Goal: Transaction & Acquisition: Download file/media

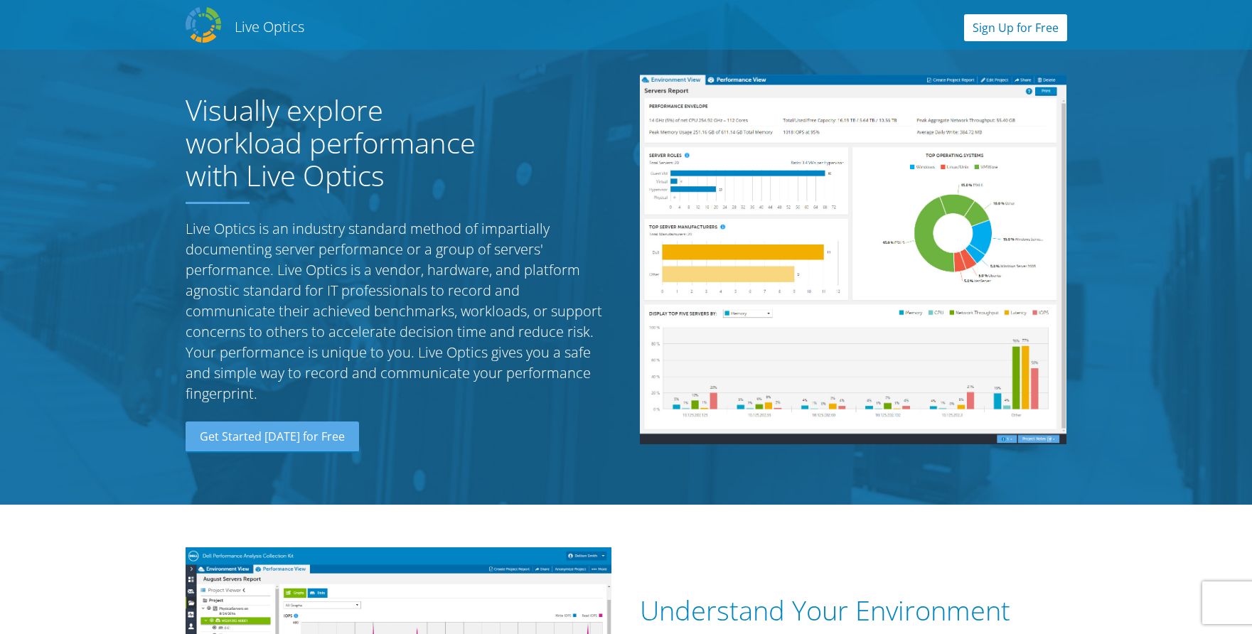
click at [987, 27] on link "Sign Up for Free" at bounding box center [1015, 27] width 103 height 27
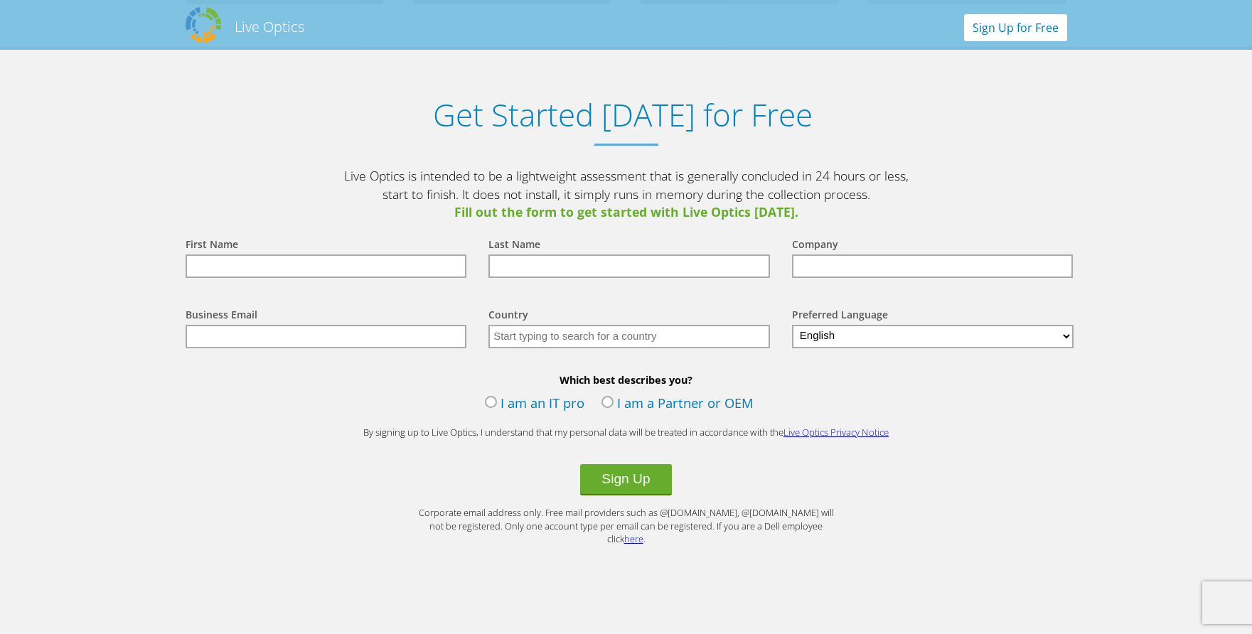
scroll to position [1482, 0]
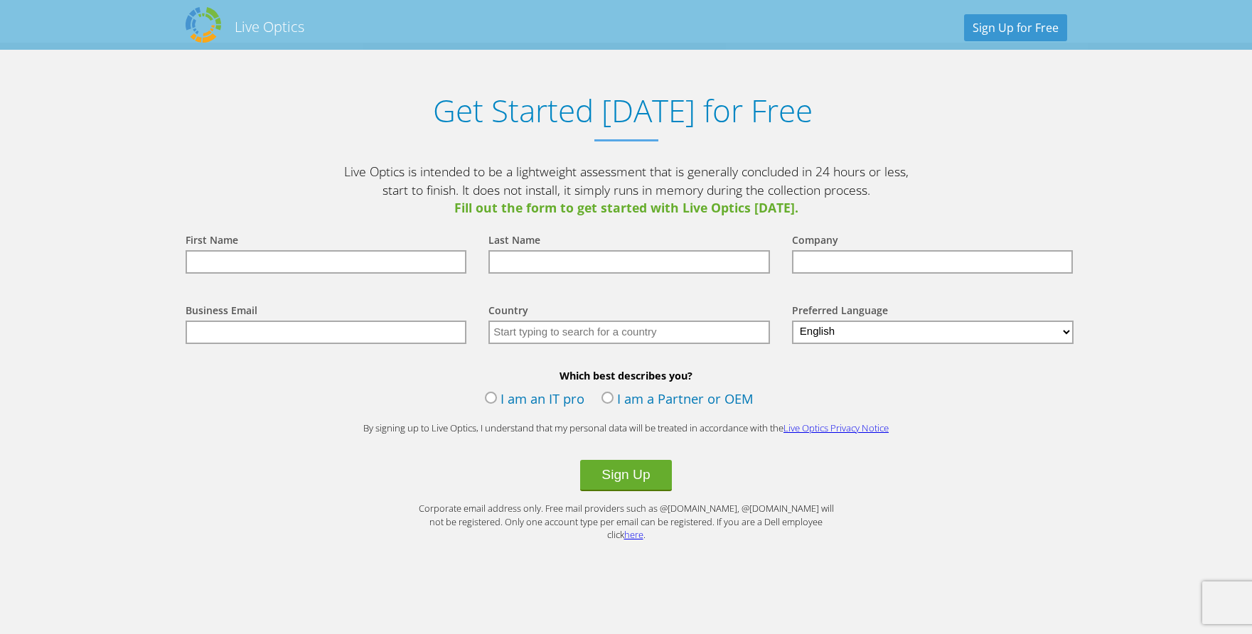
click at [279, 260] on input "text" at bounding box center [327, 261] width 282 height 23
type input "[PERSON_NAME]"
type input "State Industrial Products"
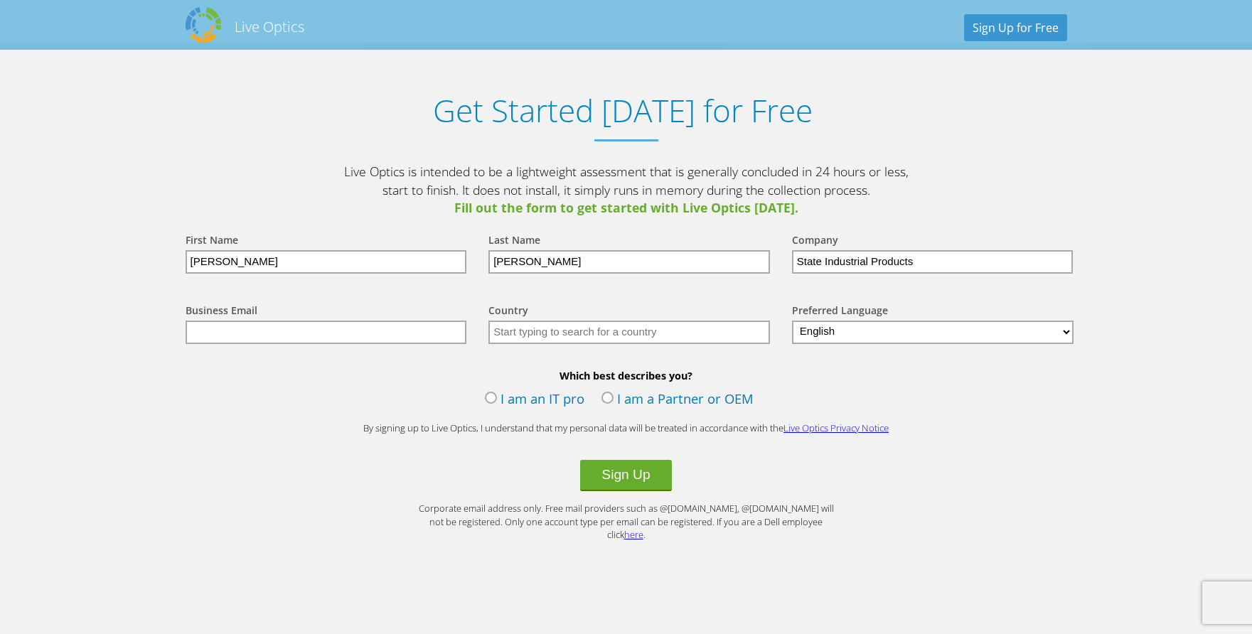
type input "[EMAIL_ADDRESS][DOMAIN_NAME]"
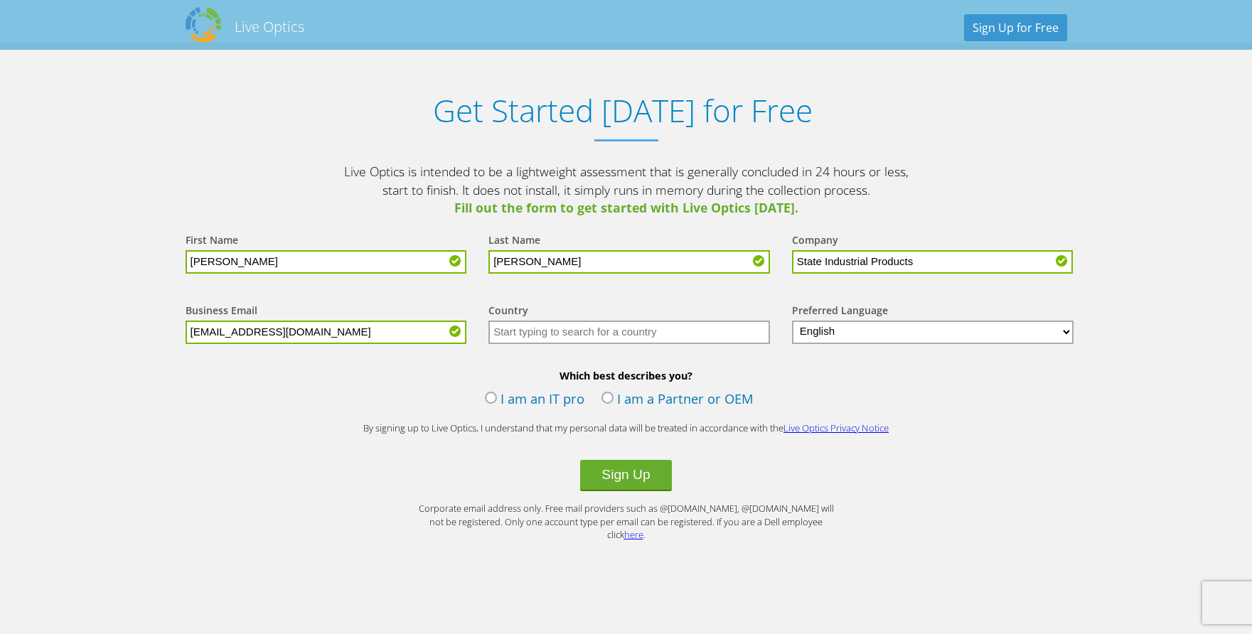
click at [541, 336] on input "text" at bounding box center [629, 332] width 282 height 23
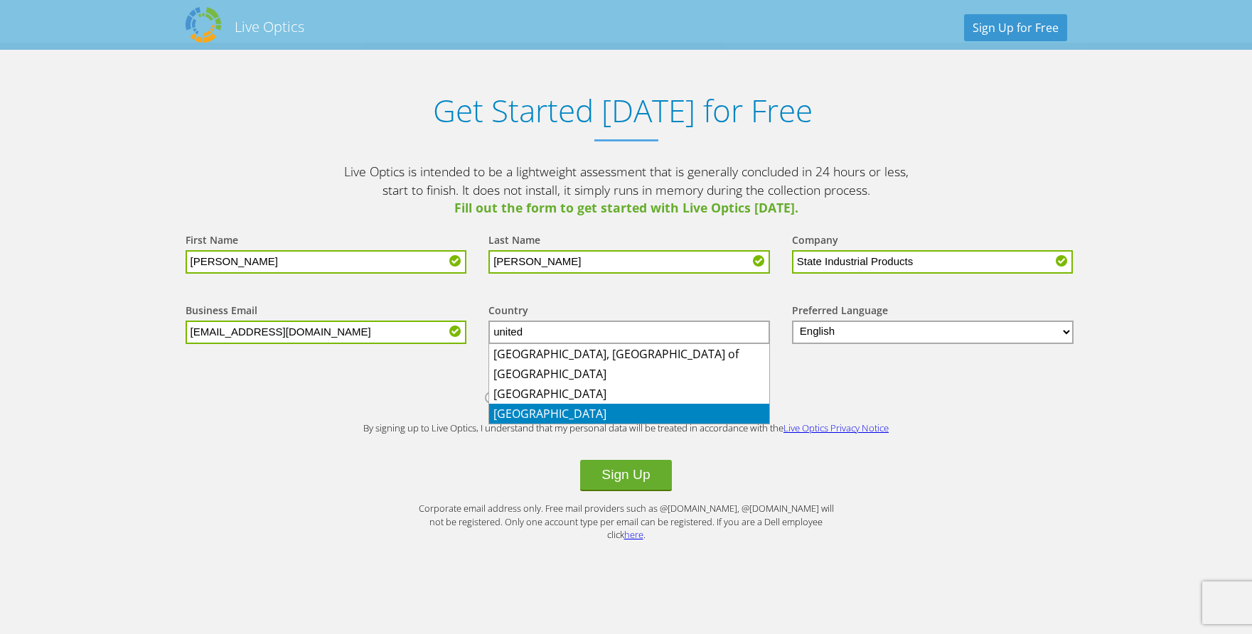
click at [562, 410] on li "[GEOGRAPHIC_DATA]" at bounding box center [629, 414] width 280 height 20
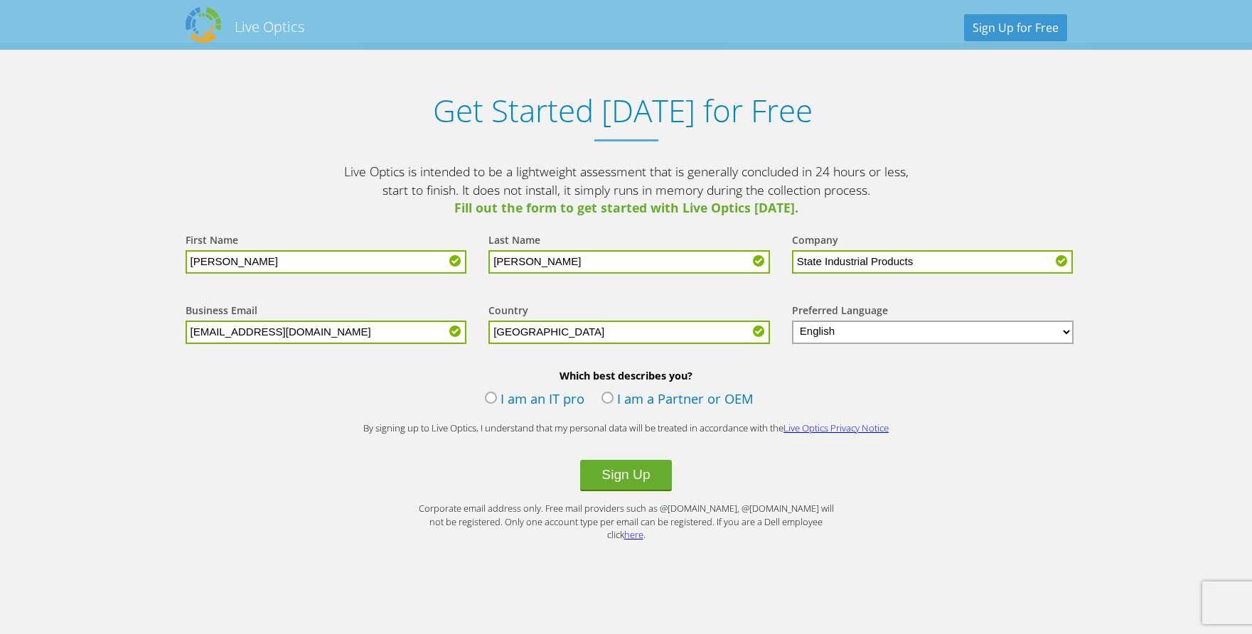
type input "[GEOGRAPHIC_DATA]"
click at [522, 398] on label "I am an IT pro" at bounding box center [535, 400] width 100 height 21
click at [0, 0] on input "I am an IT pro" at bounding box center [0, 0] width 0 height 0
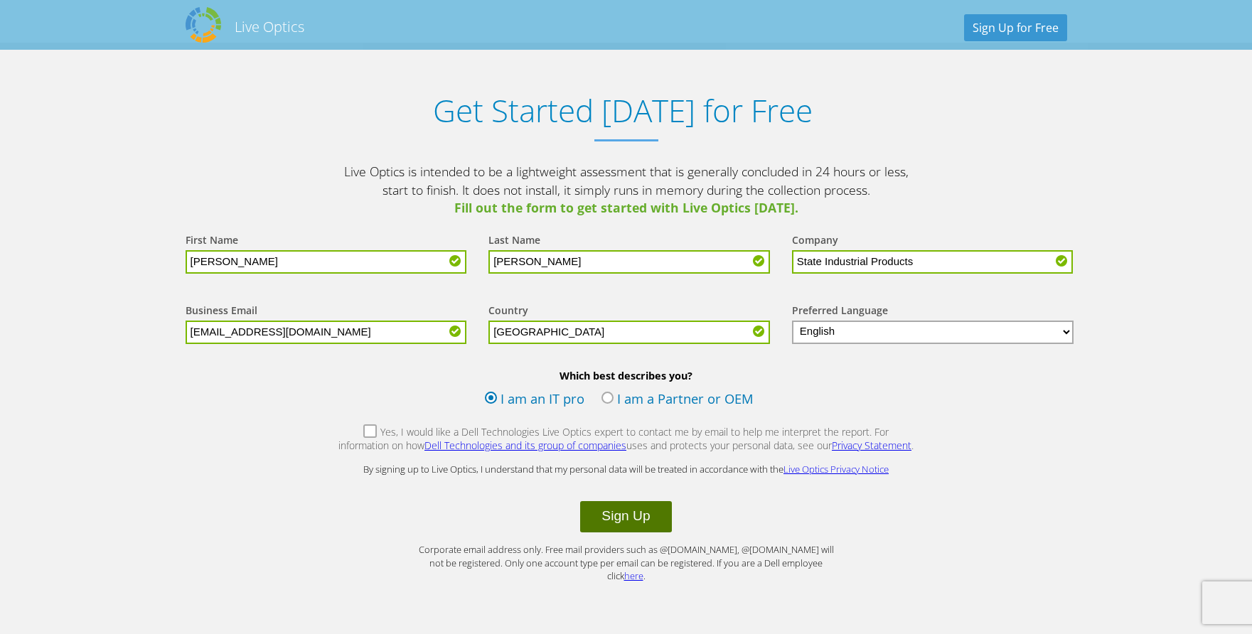
click at [617, 516] on button "Sign Up" at bounding box center [625, 516] width 91 height 31
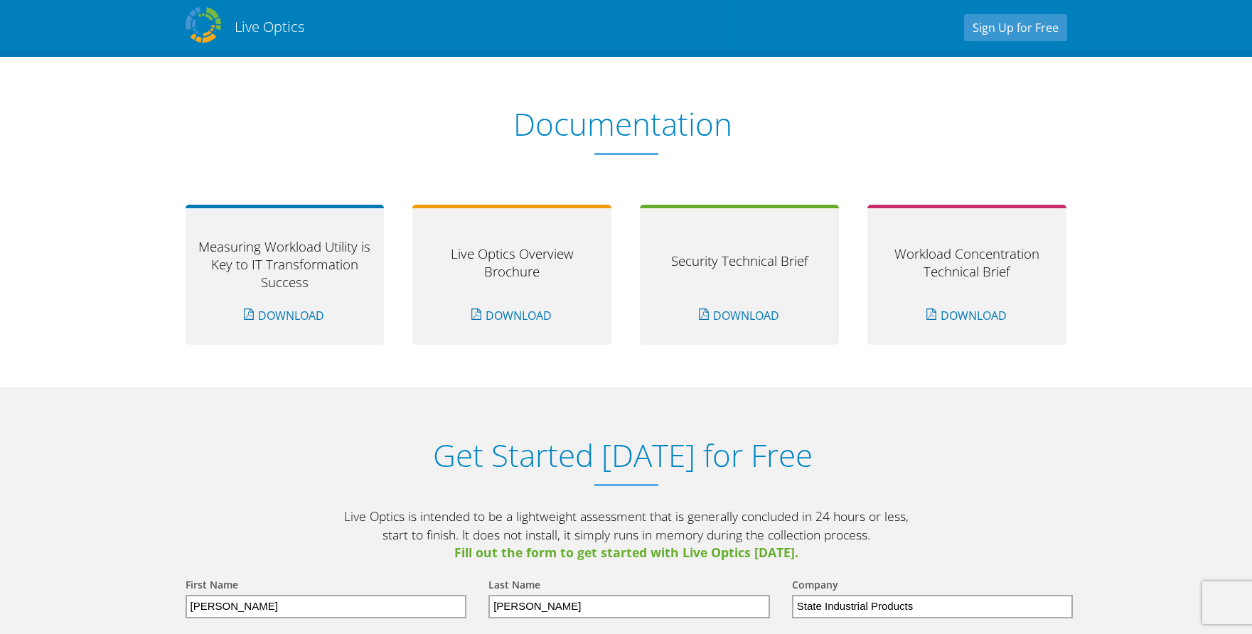
scroll to position [1698, 0]
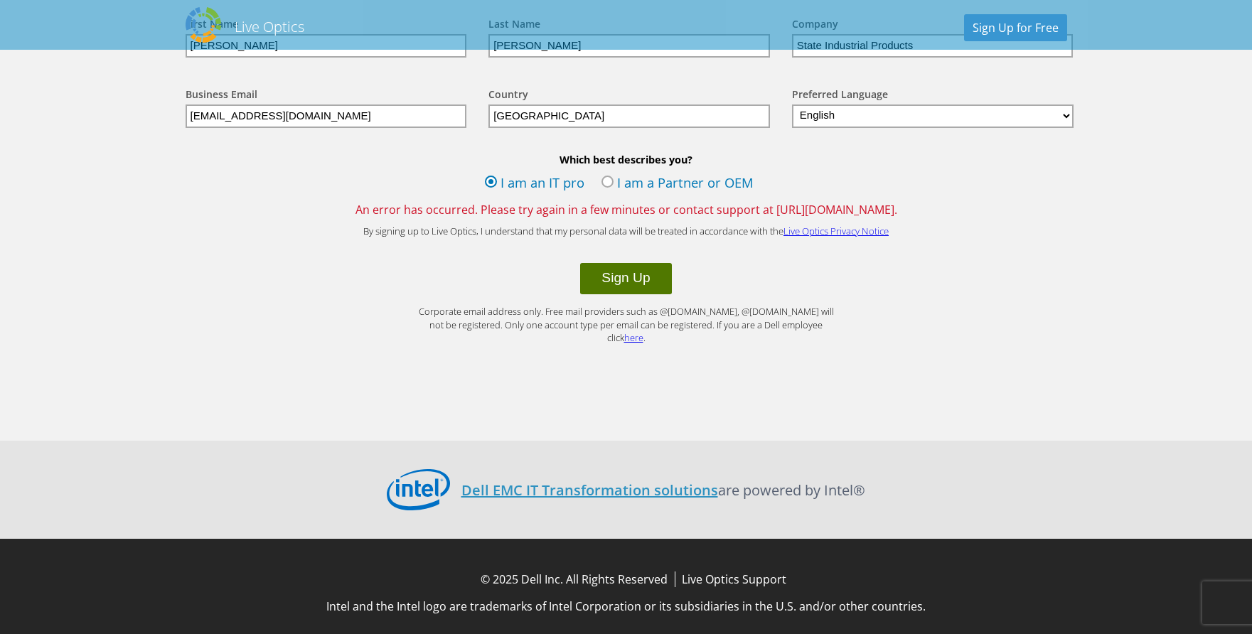
click at [643, 288] on button "Sign Up" at bounding box center [625, 278] width 91 height 31
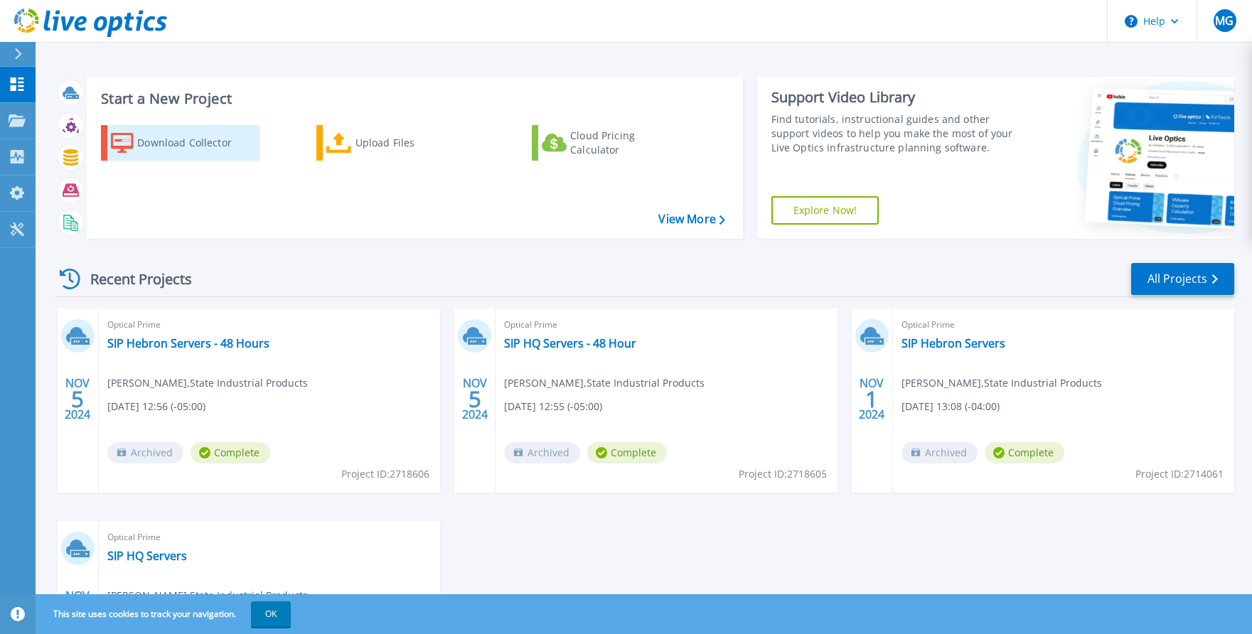
click at [211, 133] on div "Download Collector" at bounding box center [194, 143] width 114 height 28
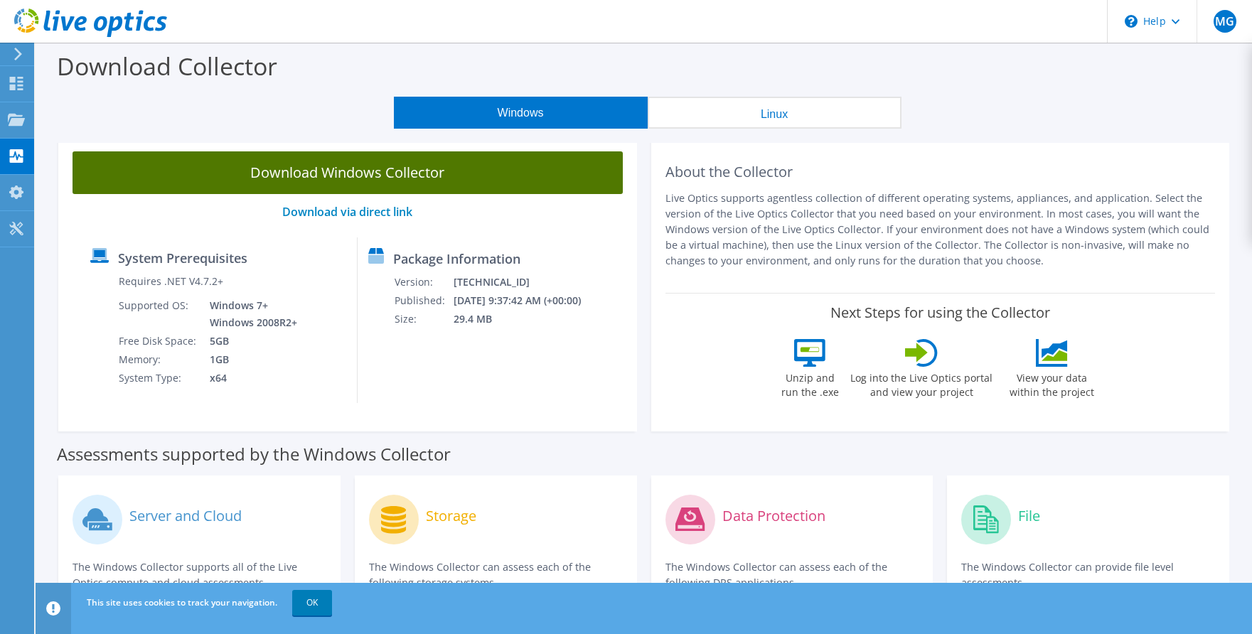
click at [350, 176] on link "Download Windows Collector" at bounding box center [348, 172] width 550 height 43
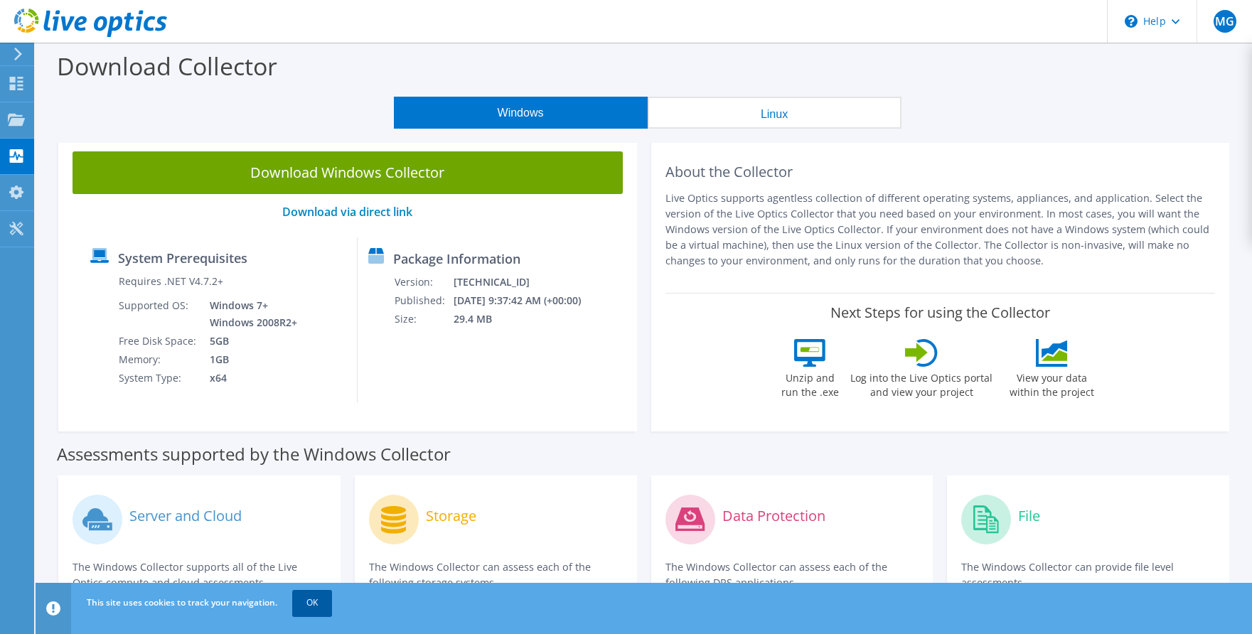
click at [301, 600] on link "OK" at bounding box center [312, 603] width 40 height 26
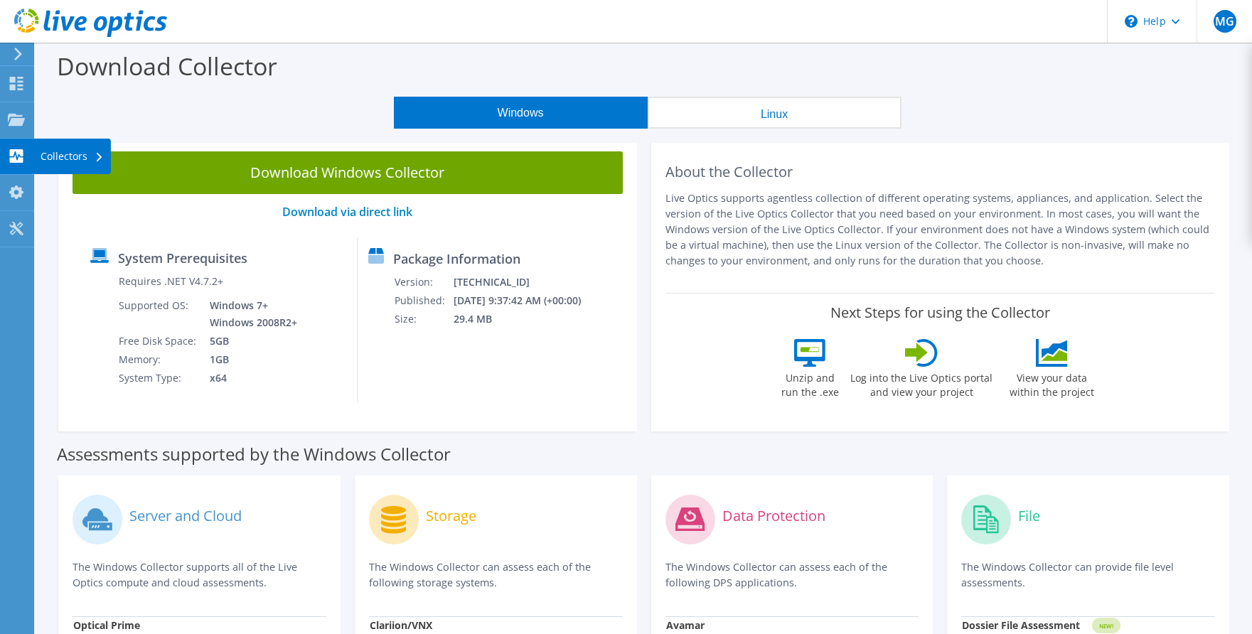
click at [14, 151] on use at bounding box center [17, 156] width 14 height 14
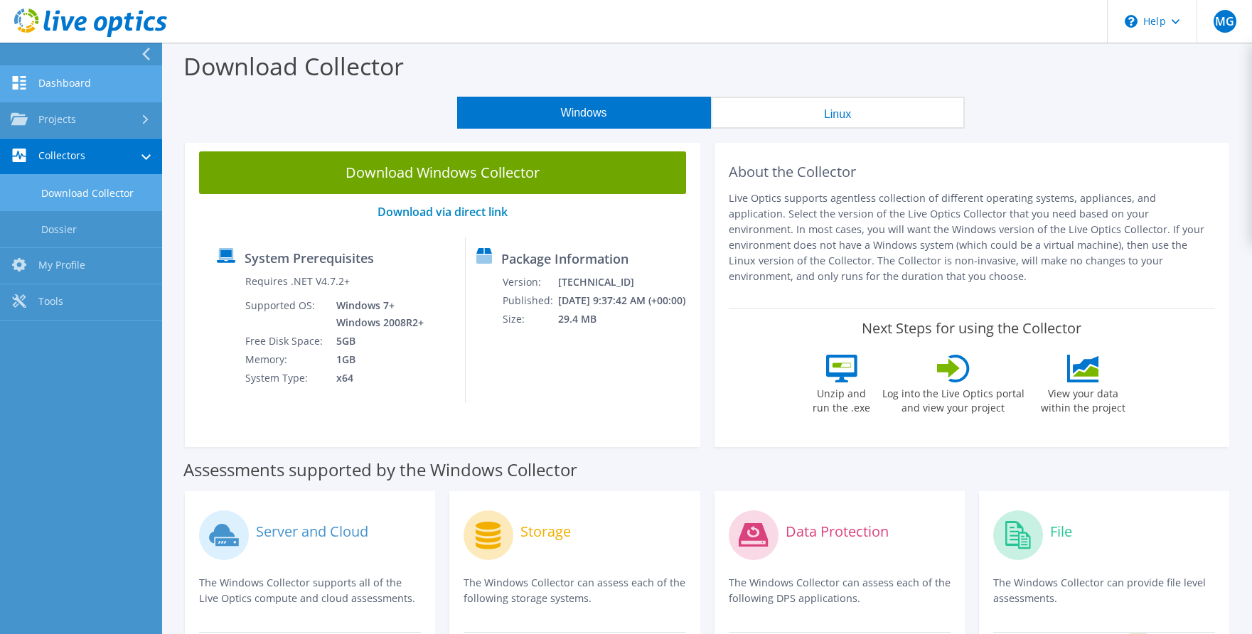
click at [68, 85] on link "Dashboard" at bounding box center [81, 84] width 162 height 36
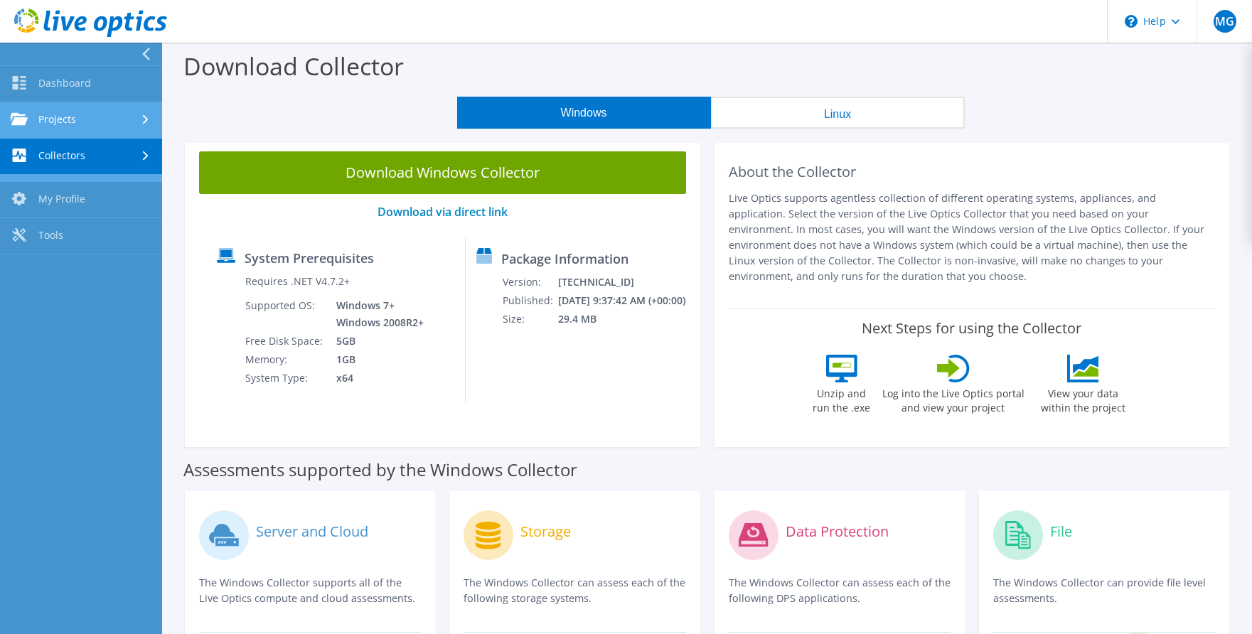
click at [60, 117] on link "Projects" at bounding box center [81, 120] width 162 height 36
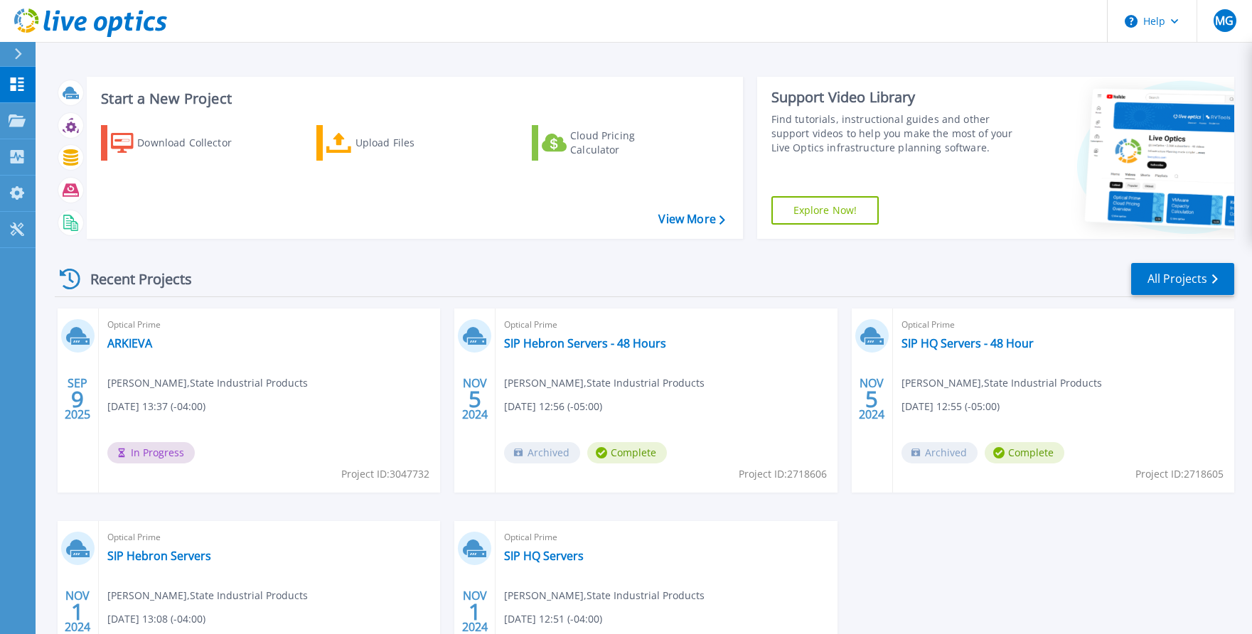
click at [328, 275] on div "Recent Projects All Projects" at bounding box center [644, 280] width 1179 height 36
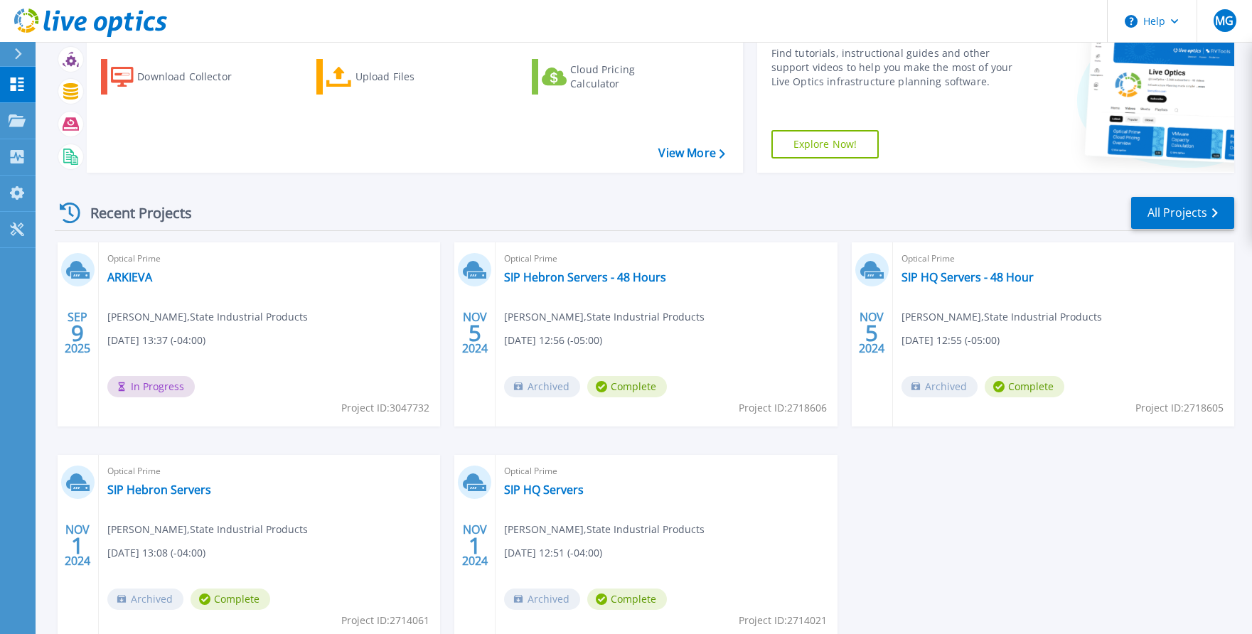
scroll to position [154, 0]
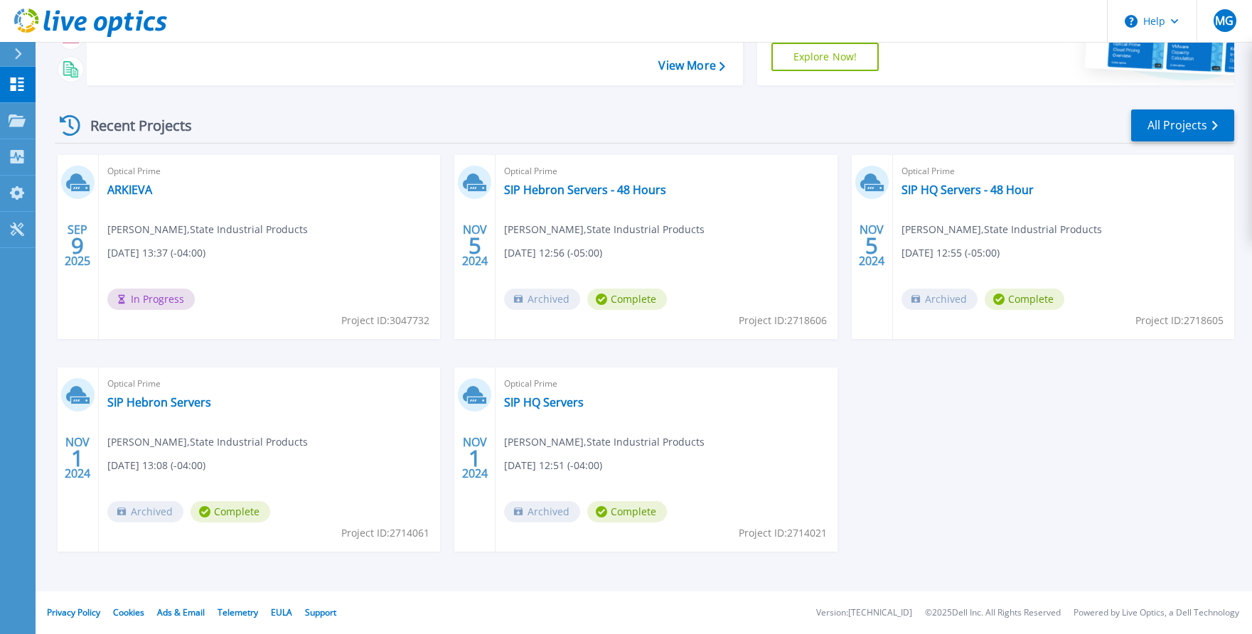
click at [365, 289] on div "Optical Prime ARKIEVA Matthew Gaarder , State Industrial Products 09/09/2025, 1…" at bounding box center [269, 247] width 341 height 184
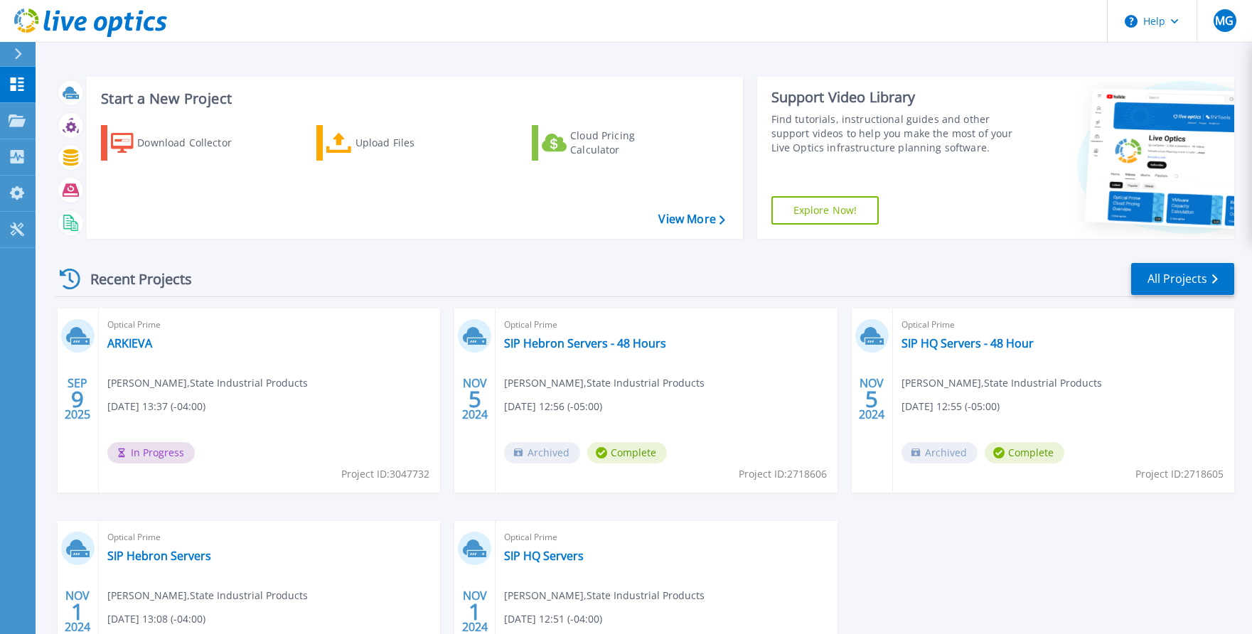
scroll to position [71, 0]
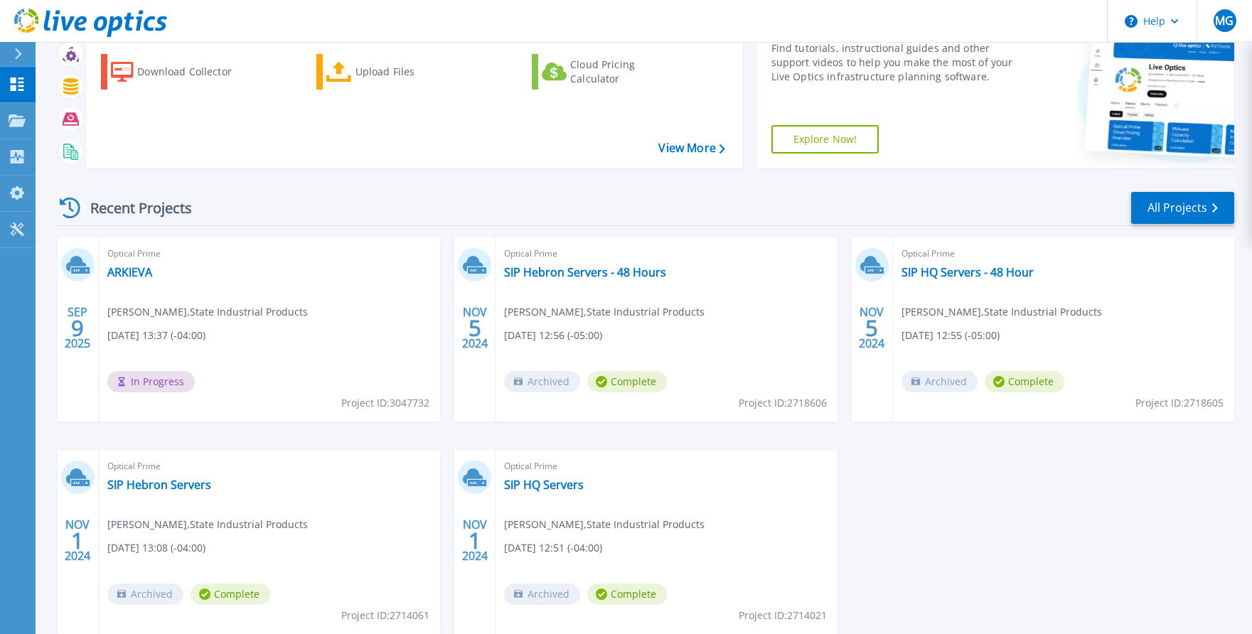
click at [289, 362] on div "Optical Prime ARKIEVA [PERSON_NAME] , State Industrial Products [DATE] 13:37 (-…" at bounding box center [269, 329] width 341 height 184
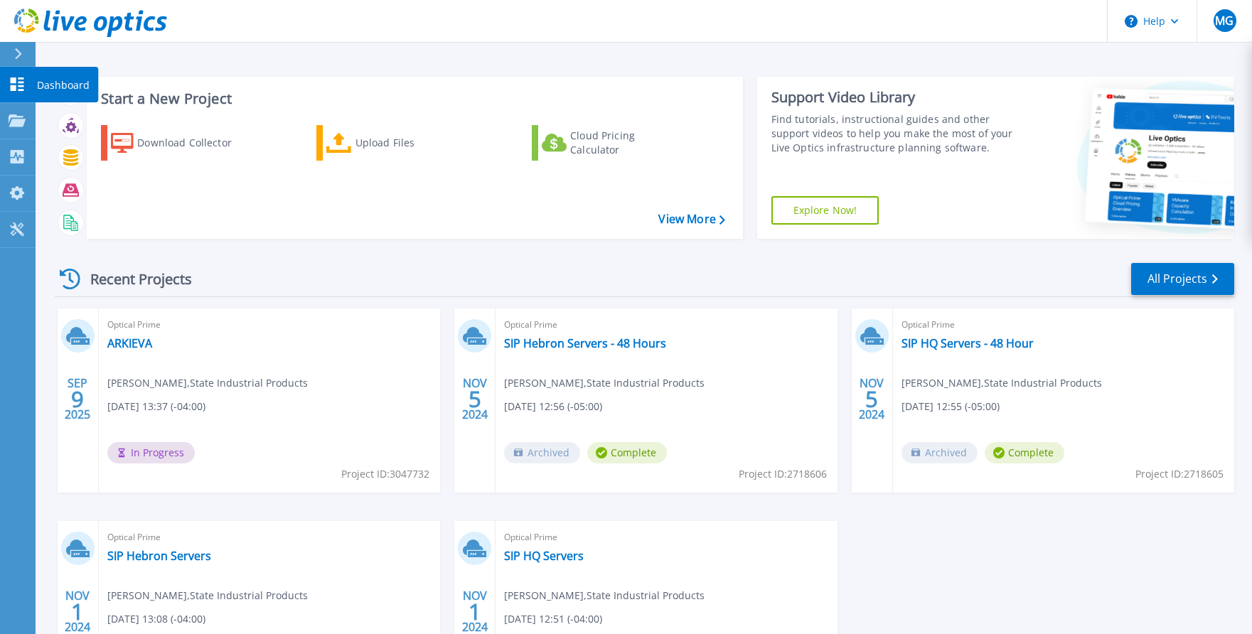
click at [26, 80] on link "Dashboard Dashboard" at bounding box center [18, 85] width 36 height 36
click at [64, 124] on p "Projects" at bounding box center [56, 121] width 38 height 37
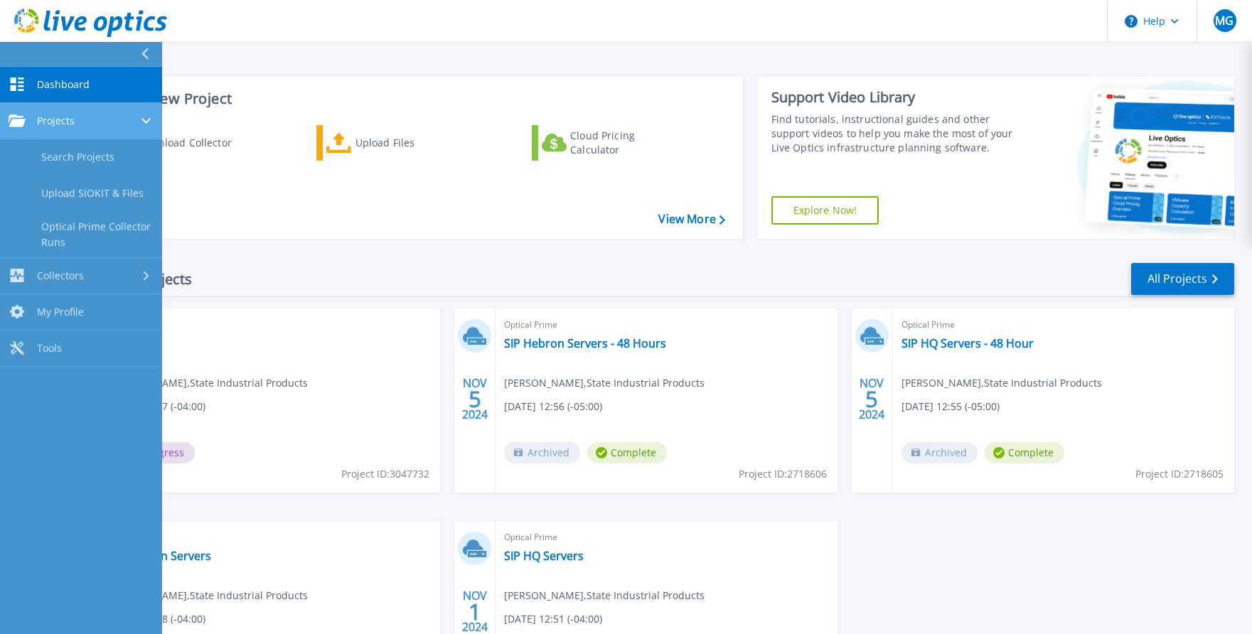
click at [134, 119] on div "Projects" at bounding box center [81, 120] width 145 height 13
click at [141, 120] on div "Projects" at bounding box center [81, 120] width 145 height 13
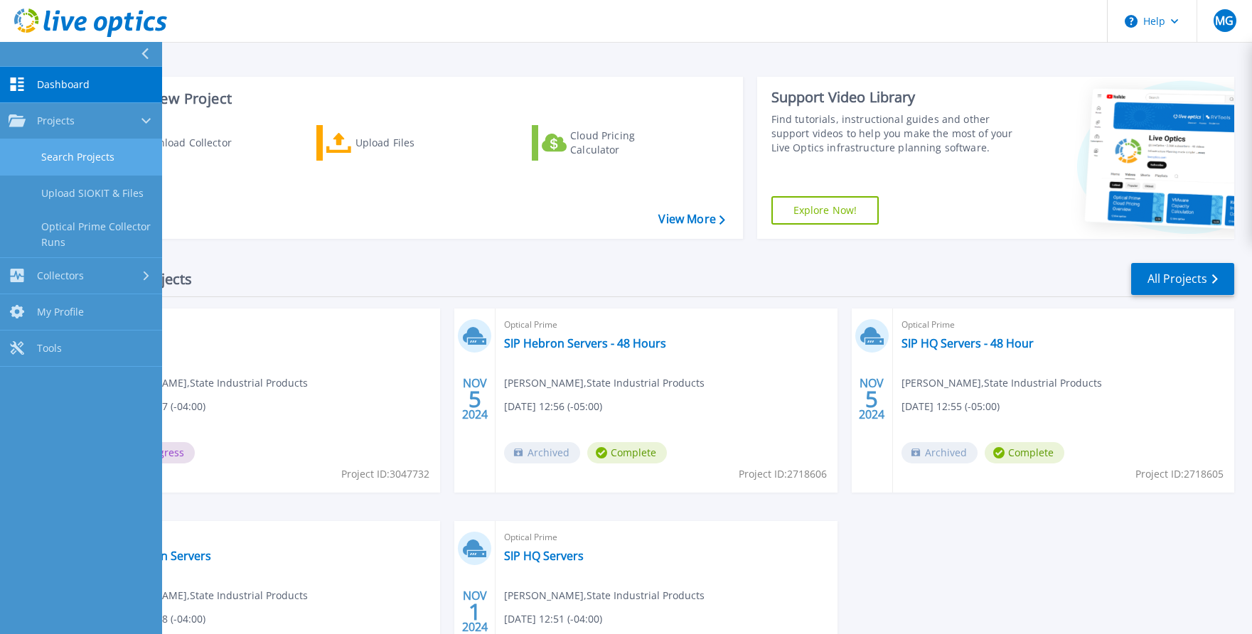
click at [127, 155] on link "Search Projects" at bounding box center [81, 157] width 162 height 36
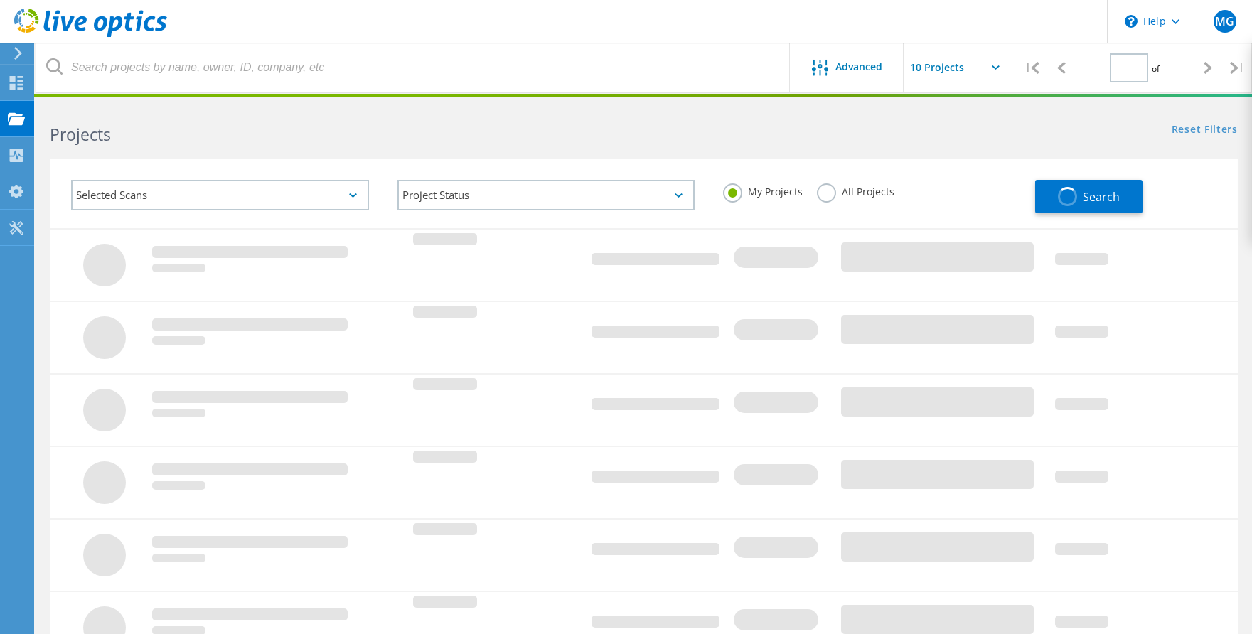
type input "1"
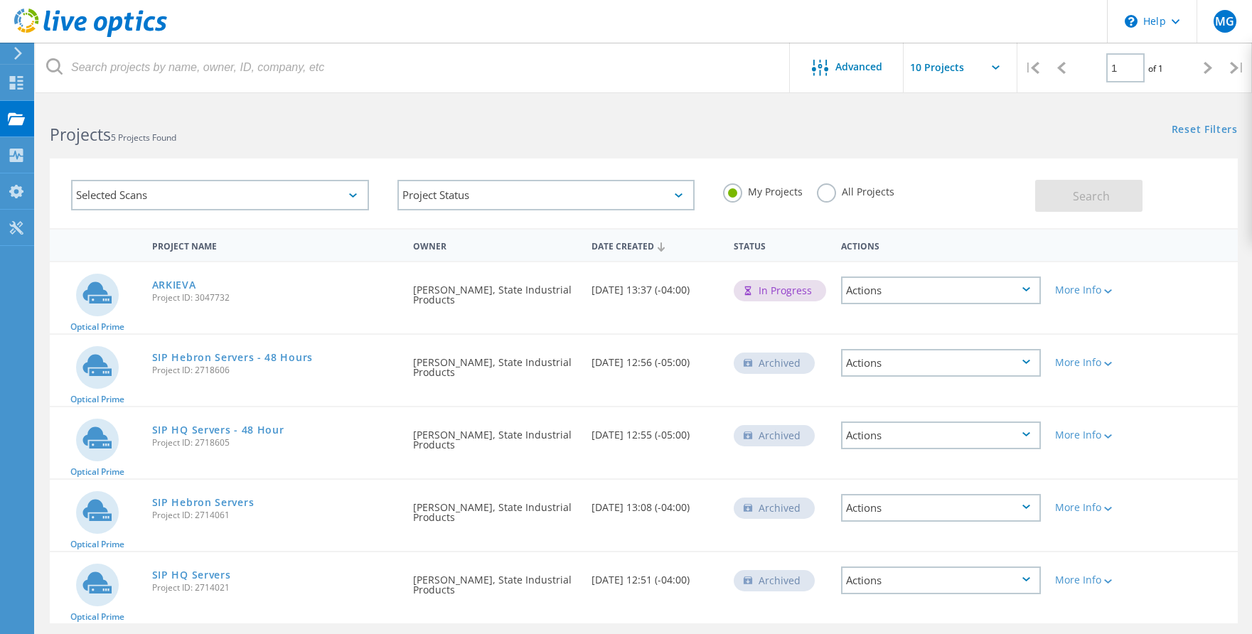
click at [264, 309] on div "ARKIEVA Project ID: 3047732" at bounding box center [276, 289] width 262 height 54
click at [1087, 299] on div "More Info" at bounding box center [1095, 285] width 95 height 47
click at [1088, 292] on div "More Info" at bounding box center [1095, 290] width 81 height 10
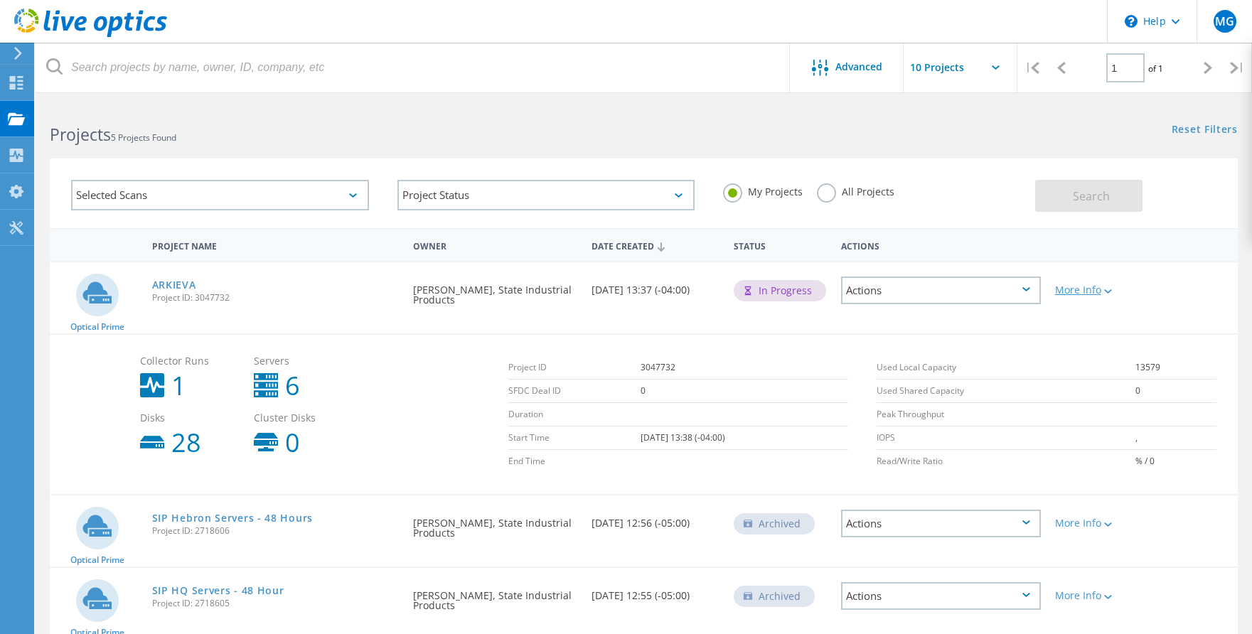
click at [1088, 291] on div "More Info" at bounding box center [1095, 290] width 81 height 10
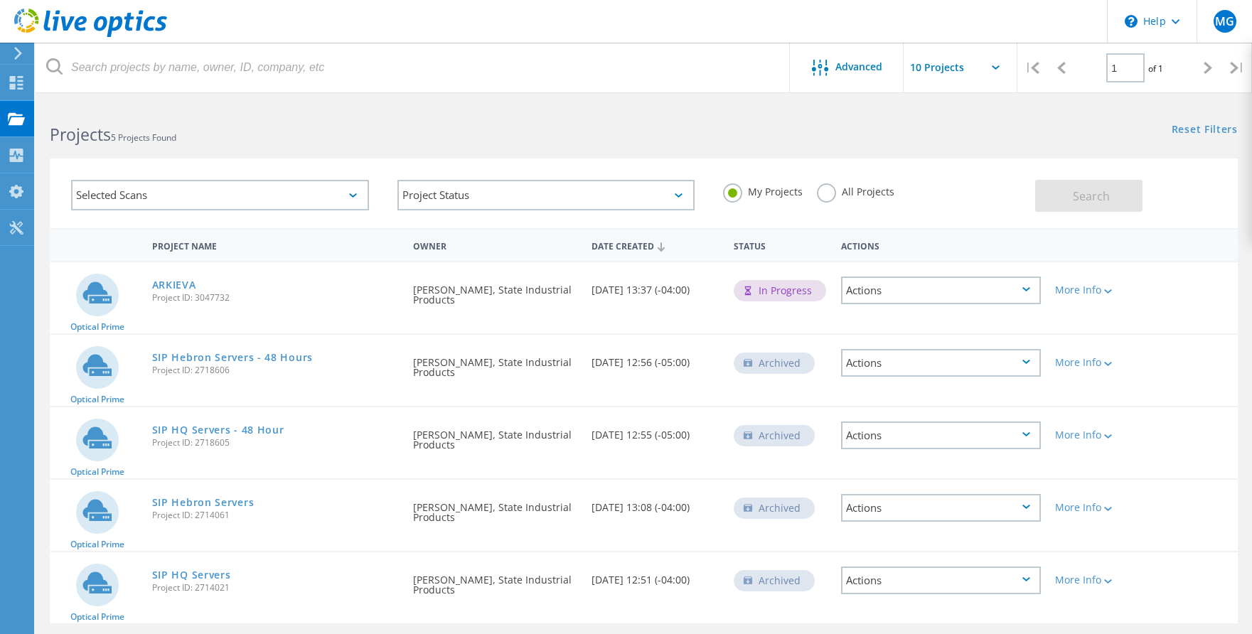
click at [992, 267] on div "Actions" at bounding box center [941, 290] width 214 height 56
click at [993, 312] on div "Actions" at bounding box center [941, 290] width 214 height 56
click at [994, 297] on div "Actions" at bounding box center [941, 291] width 200 height 28
click at [926, 323] on div "Delete" at bounding box center [940, 324] width 197 height 22
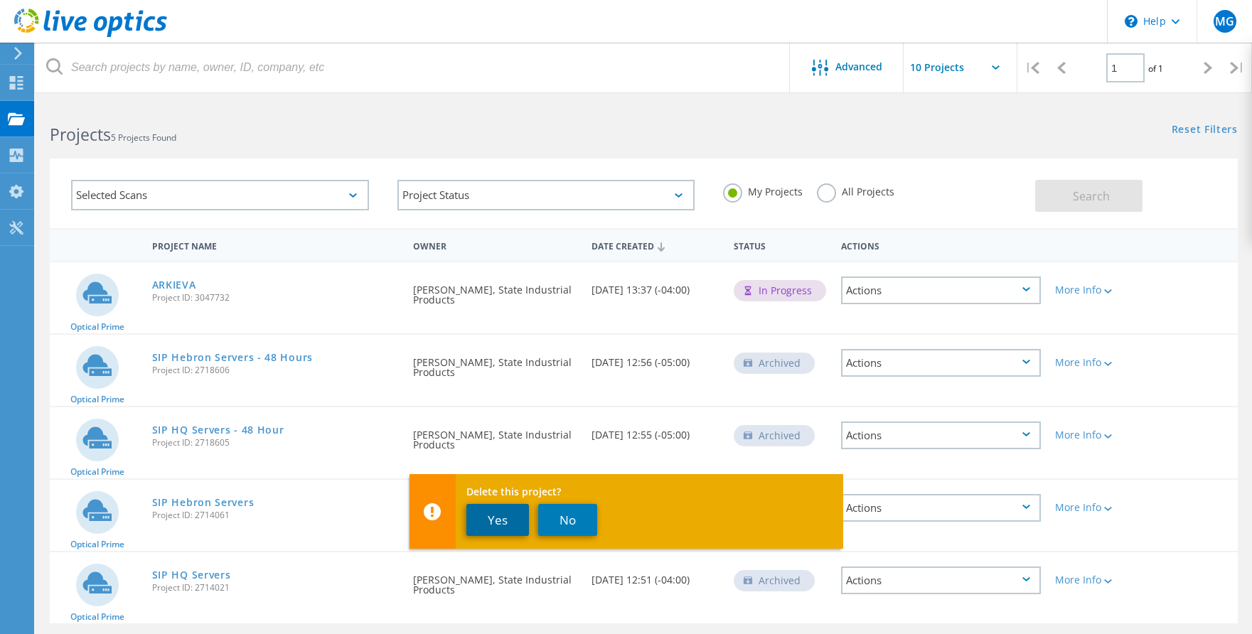
click at [489, 523] on button "Yes" at bounding box center [497, 520] width 63 height 32
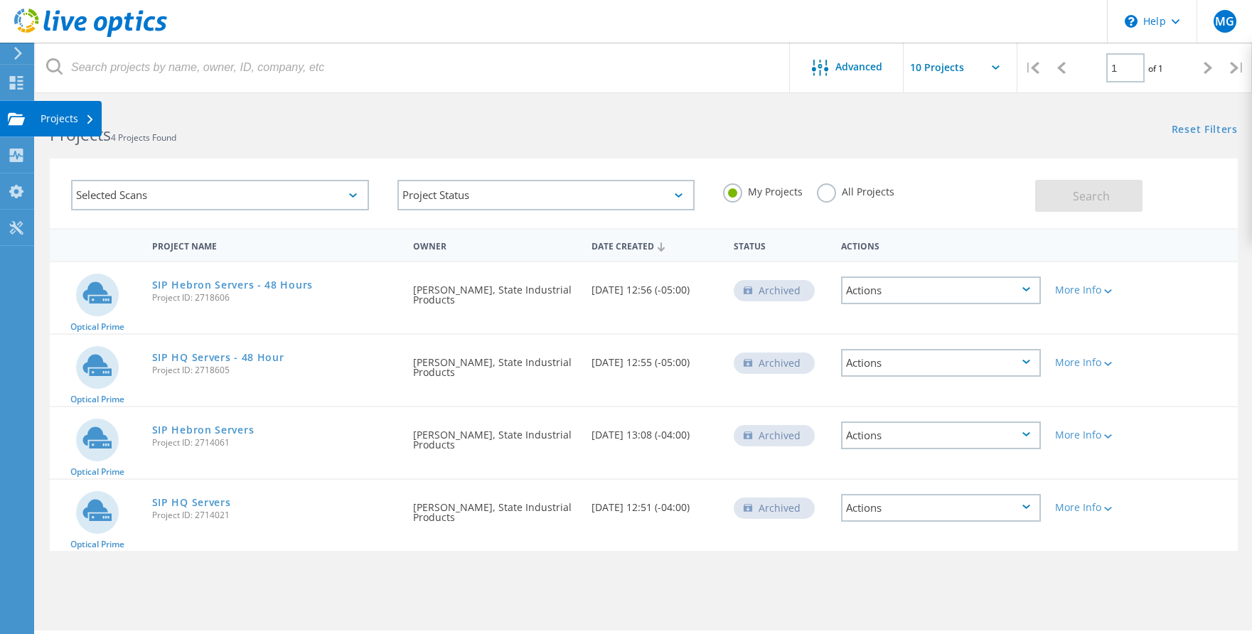
click at [22, 116] on icon at bounding box center [16, 119] width 17 height 14
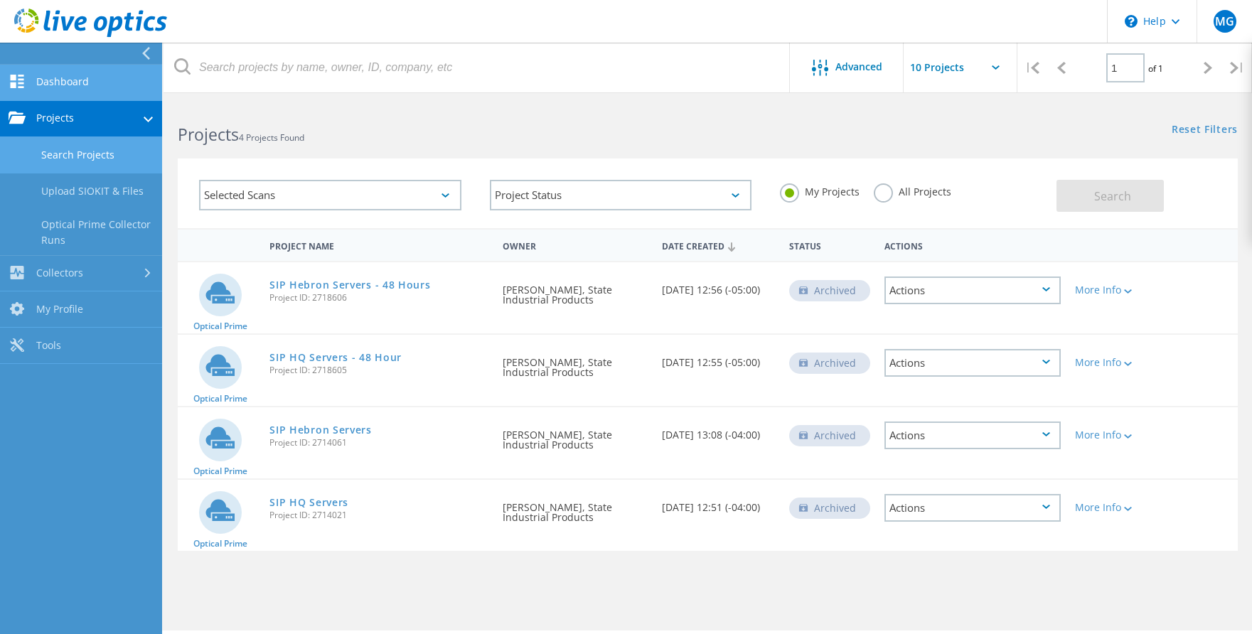
click at [52, 86] on link "Dashboard" at bounding box center [81, 83] width 162 height 36
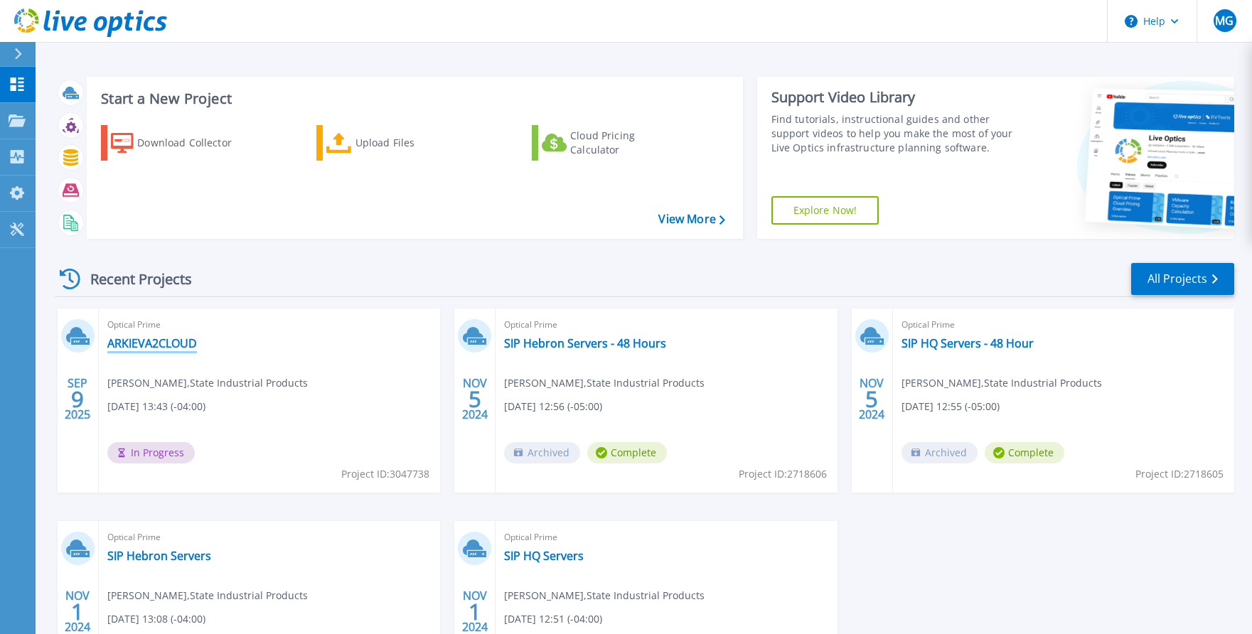
click at [138, 341] on link "ARKIEVA2CLOUD" at bounding box center [152, 343] width 90 height 14
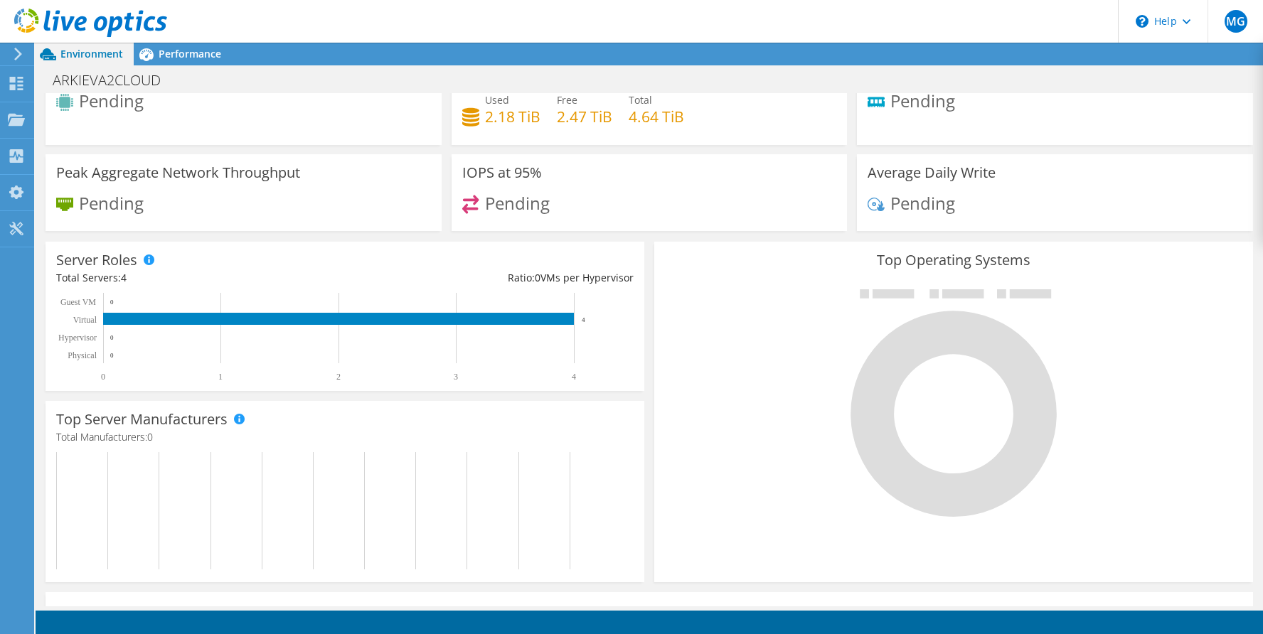
scroll to position [71, 0]
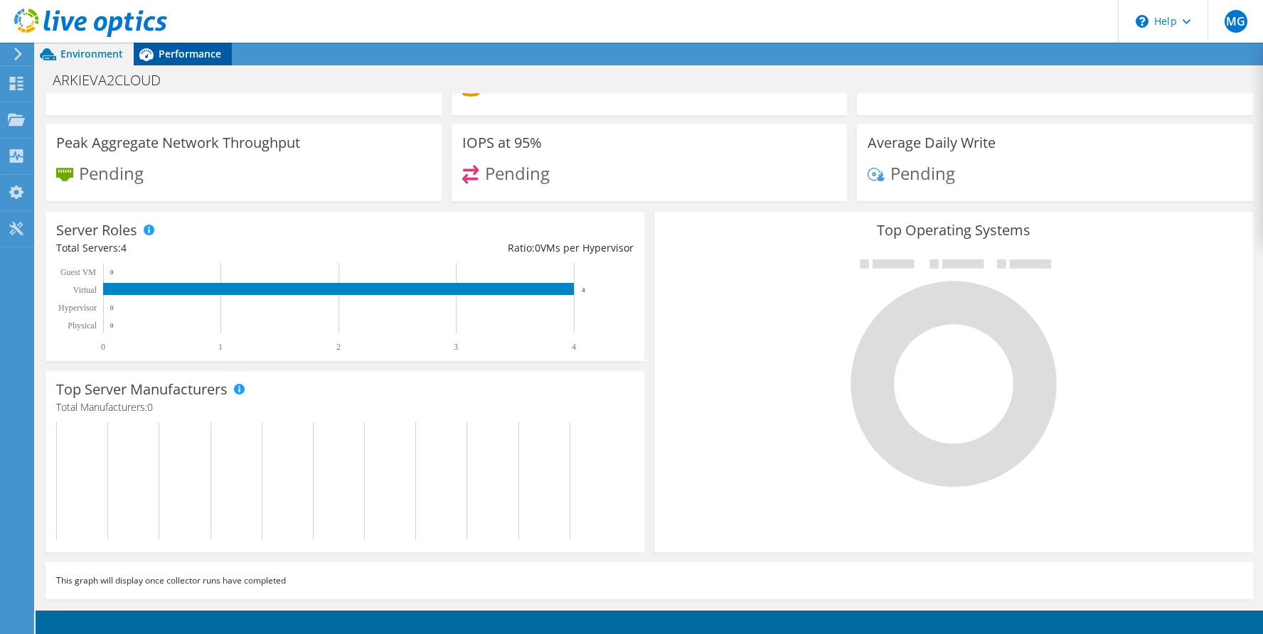
click at [175, 45] on div "Performance" at bounding box center [183, 54] width 98 height 23
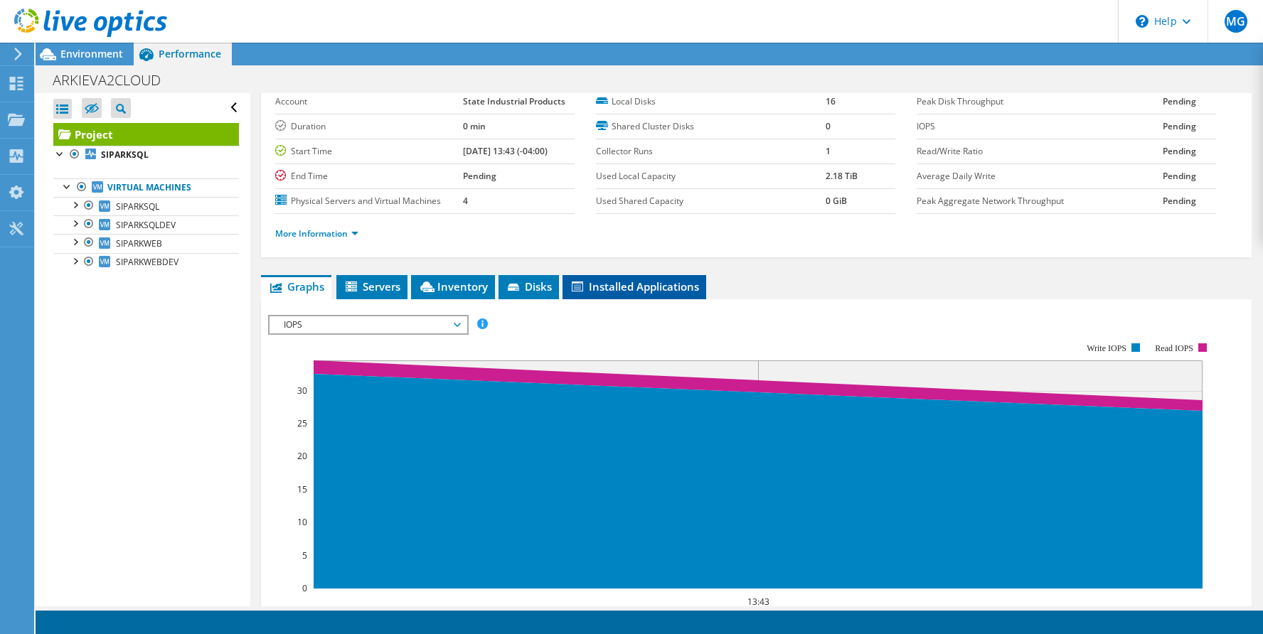
click at [567, 277] on li "Installed Applications" at bounding box center [634, 287] width 144 height 24
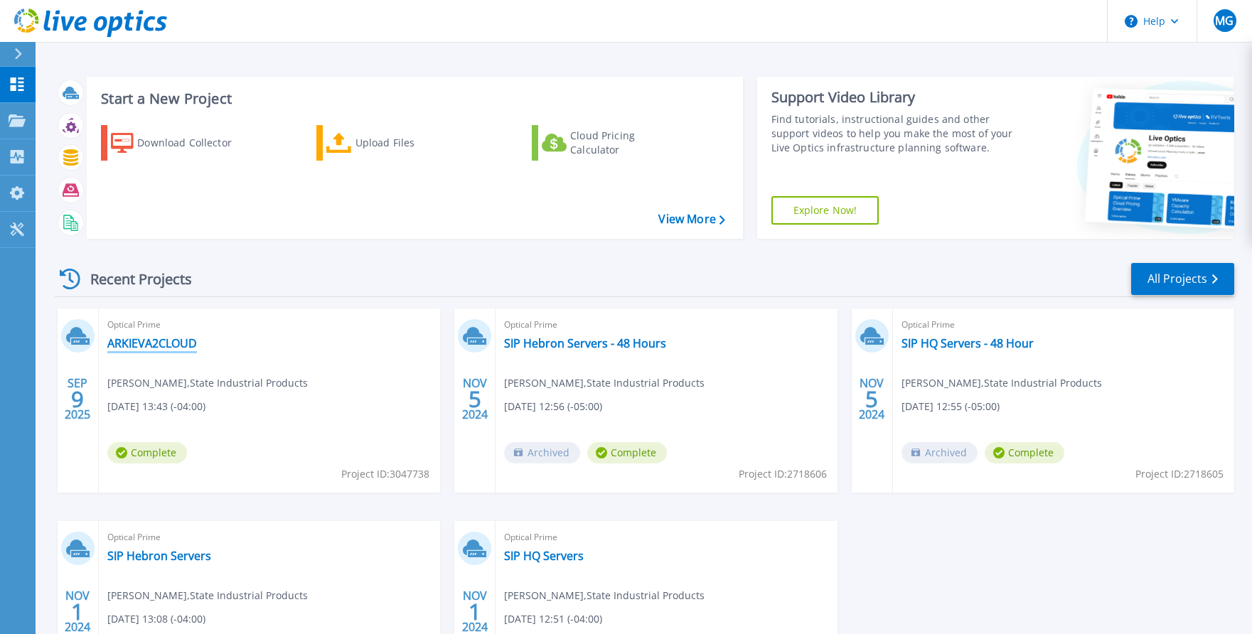
click at [166, 344] on link "ARKIEVA2CLOUD" at bounding box center [152, 343] width 90 height 14
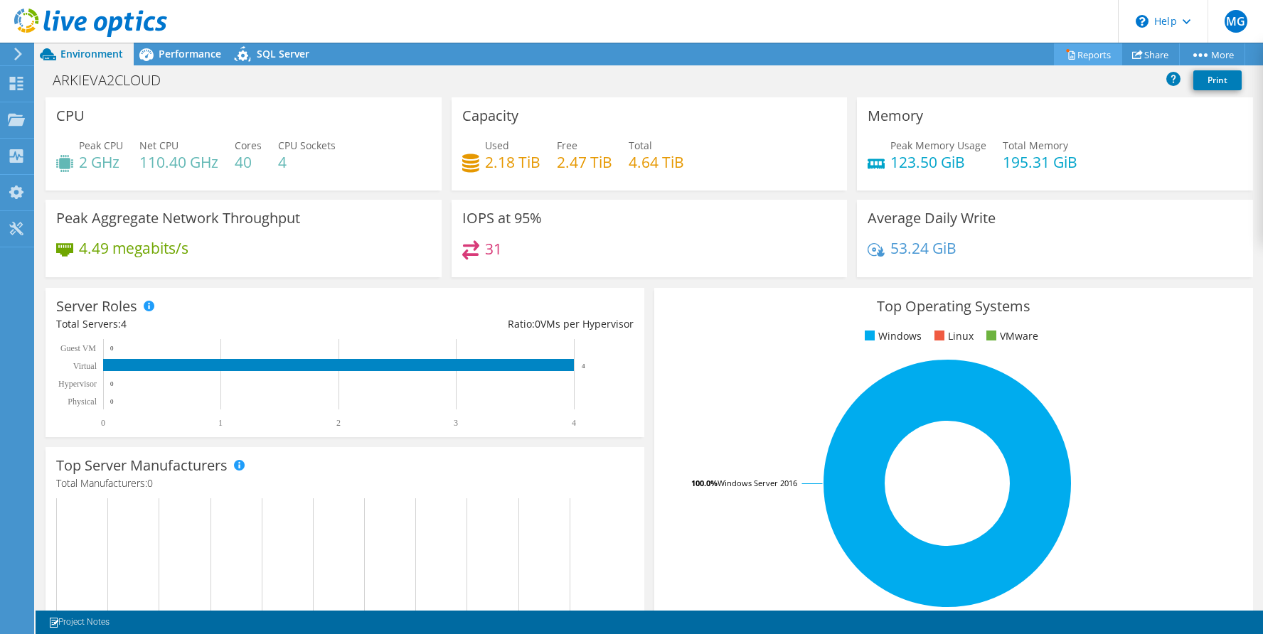
click at [1091, 60] on link "Reports" at bounding box center [1088, 54] width 68 height 22
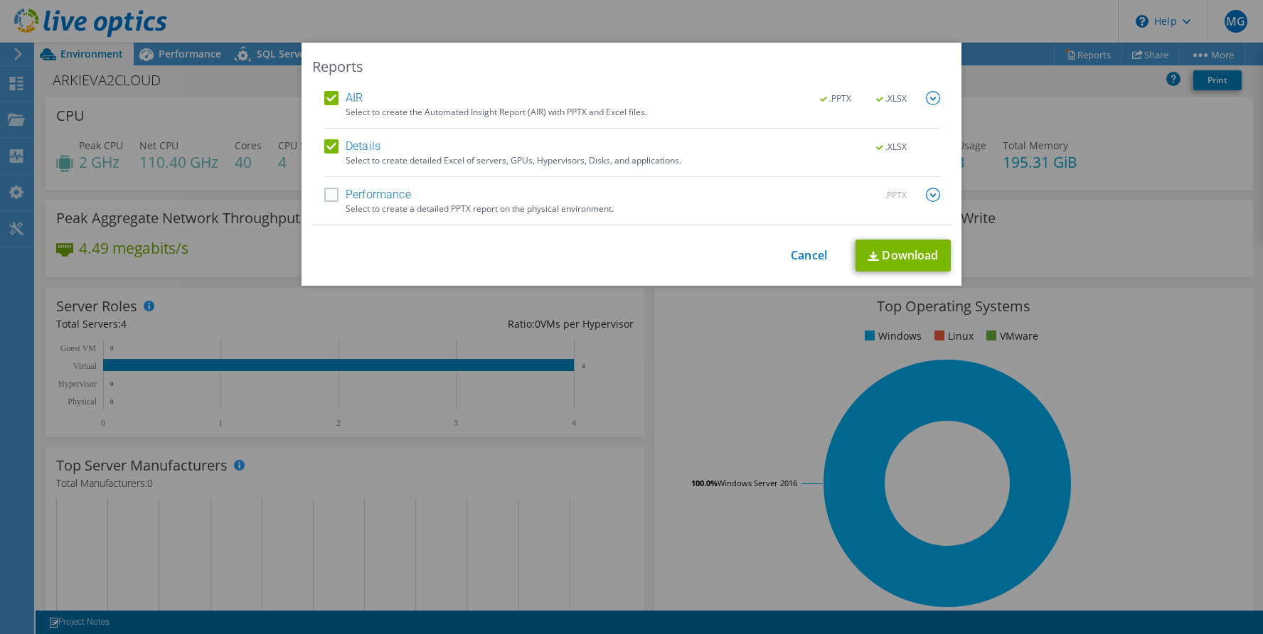
click at [336, 144] on label "Details" at bounding box center [352, 146] width 56 height 14
click at [0, 0] on input "Details" at bounding box center [0, 0] width 0 height 0
click at [931, 97] on img at bounding box center [933, 98] width 14 height 14
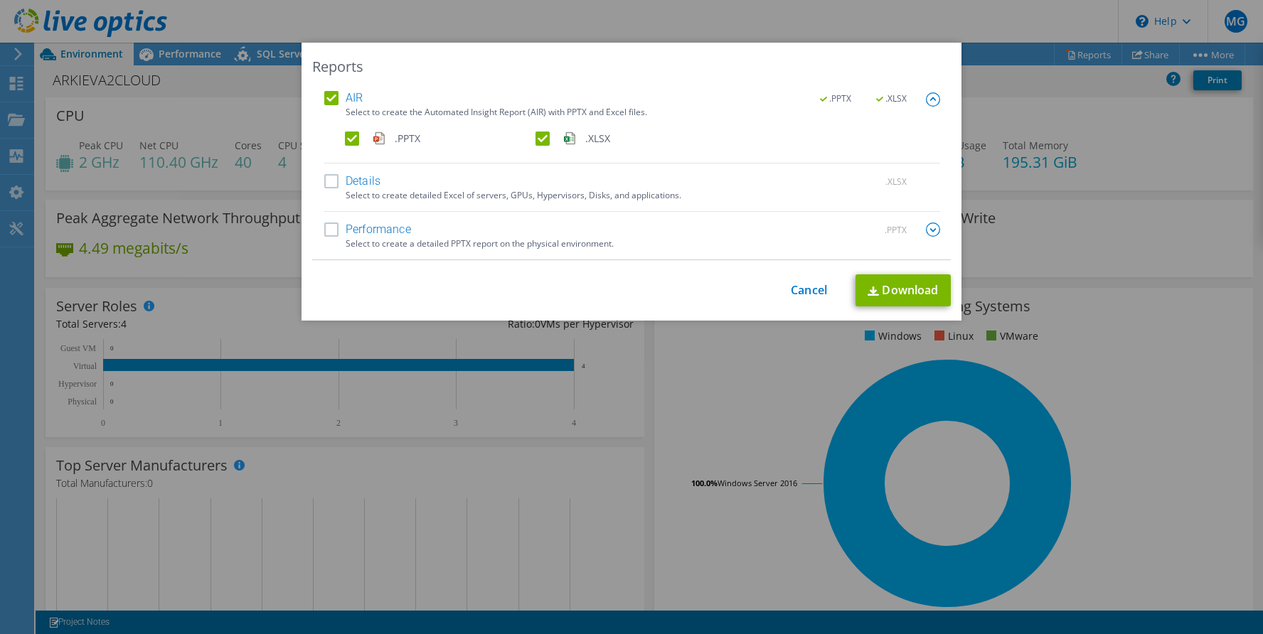
click at [543, 139] on label ".XLSX" at bounding box center [629, 139] width 188 height 14
click at [0, 0] on input ".XLSX" at bounding box center [0, 0] width 0 height 0
click at [886, 282] on link "Download" at bounding box center [902, 290] width 95 height 32
drag, startPoint x: 781, startPoint y: 280, endPoint x: 799, endPoint y: 291, distance: 21.1
click at [781, 280] on div "This process may take a while, please wait... Cancel Download" at bounding box center [631, 290] width 638 height 32
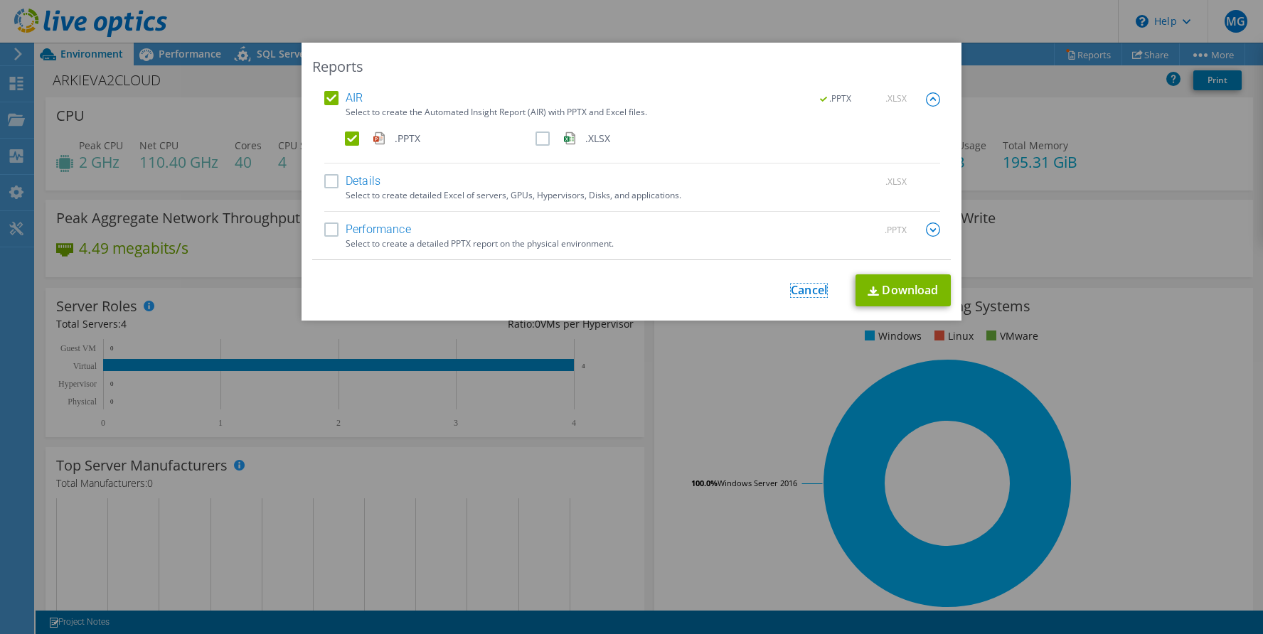
click at [799, 291] on link "Cancel" at bounding box center [809, 291] width 36 height 14
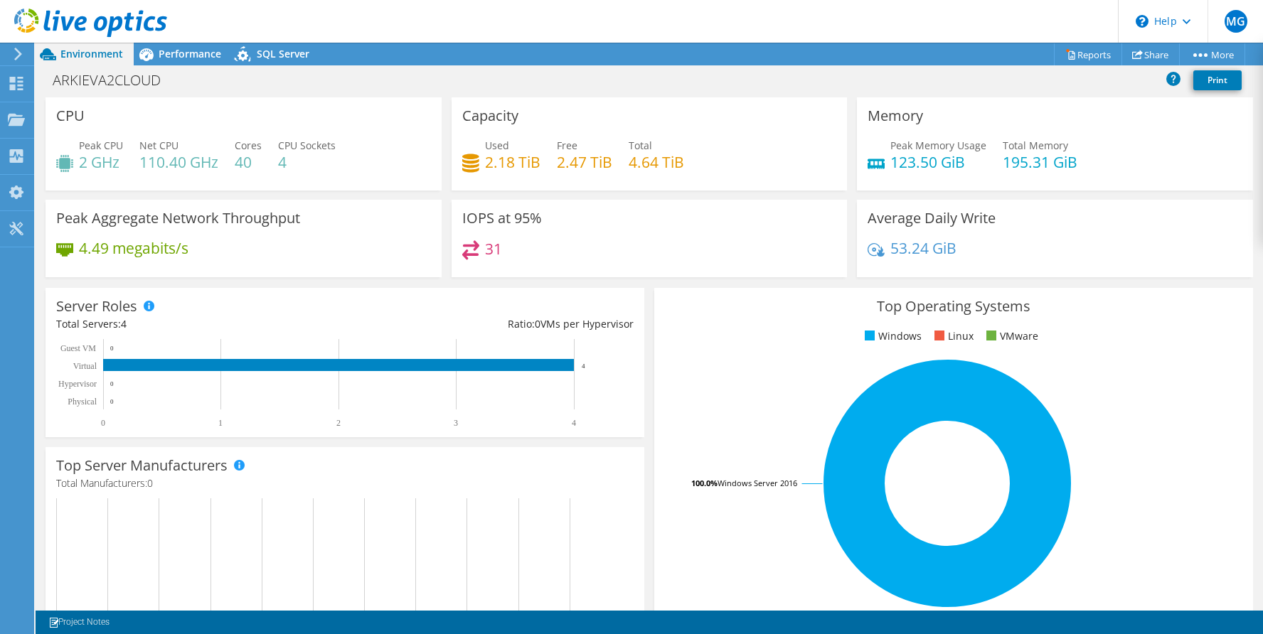
click at [156, 41] on div at bounding box center [83, 24] width 167 height 48
click at [156, 49] on icon at bounding box center [146, 54] width 25 height 25
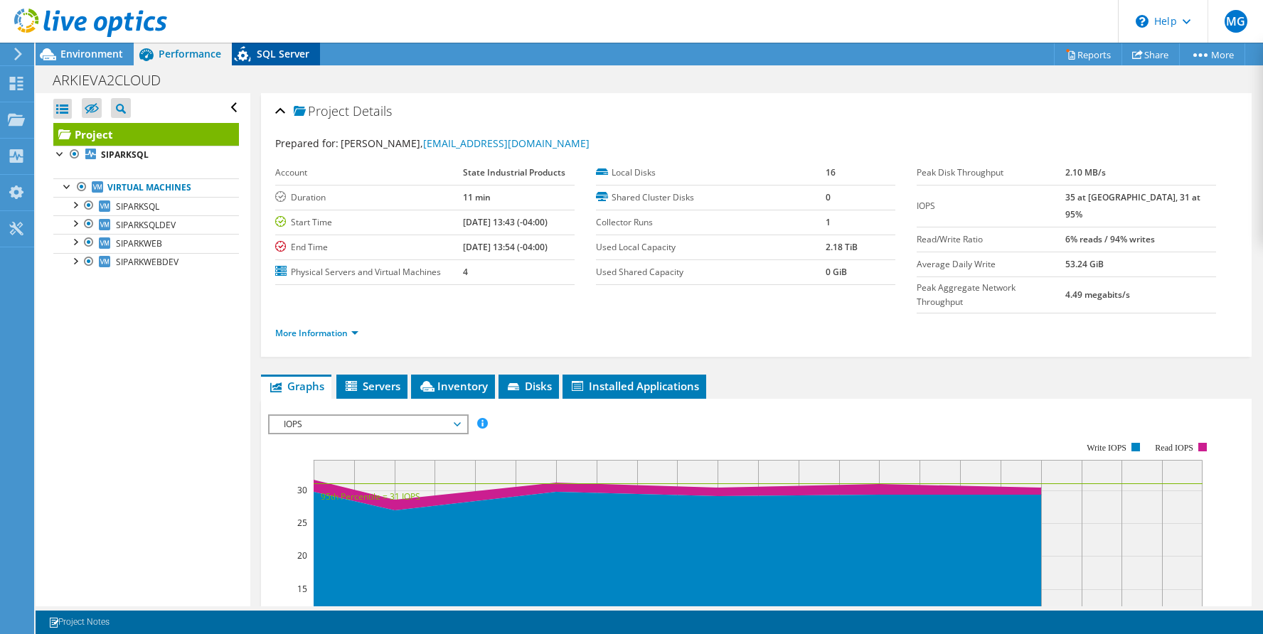
click at [272, 51] on span "SQL Server" at bounding box center [283, 54] width 53 height 14
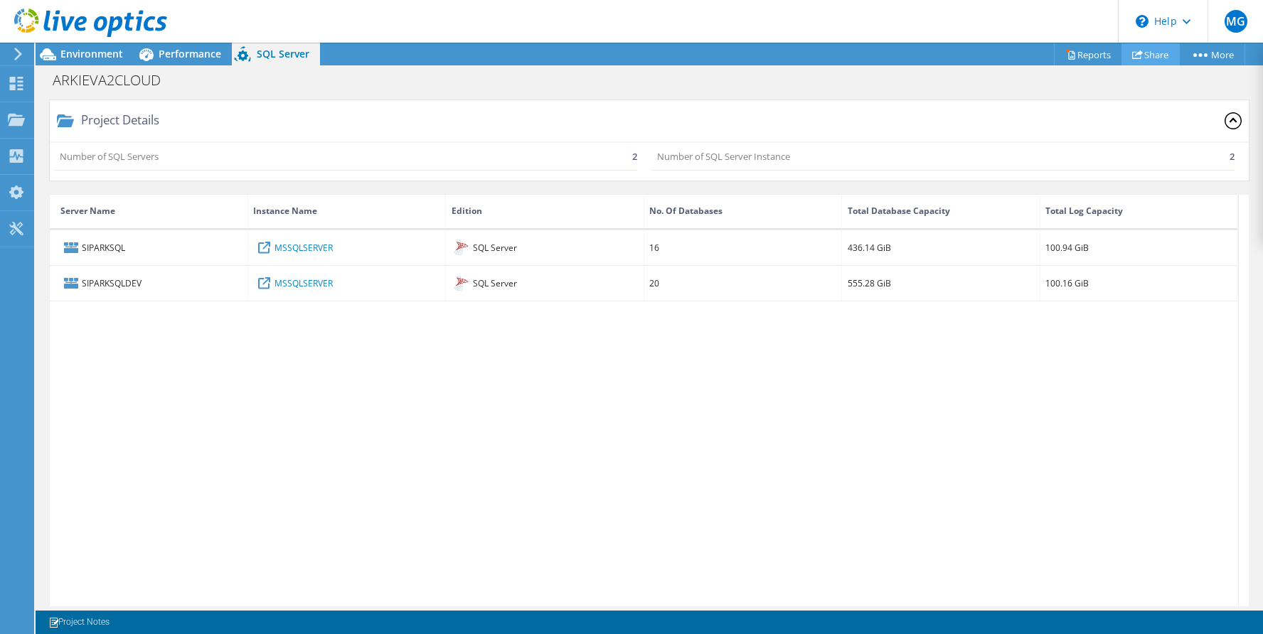
click at [1145, 54] on link "Share" at bounding box center [1150, 54] width 58 height 22
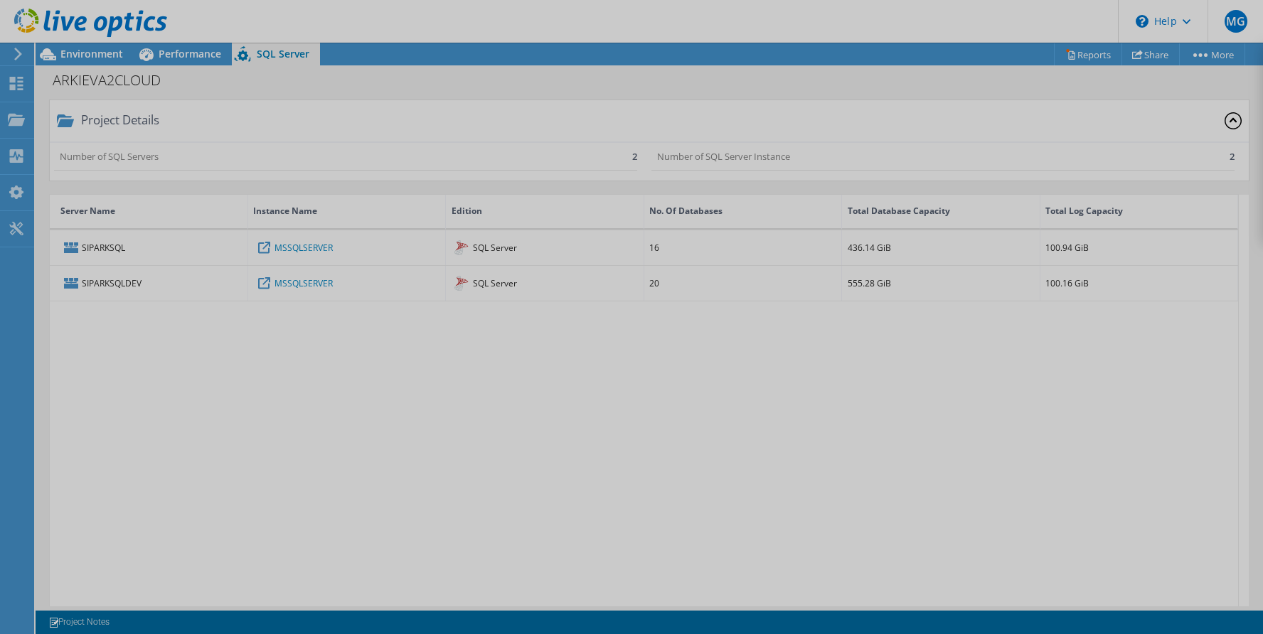
click at [1200, 53] on div at bounding box center [631, 317] width 1263 height 634
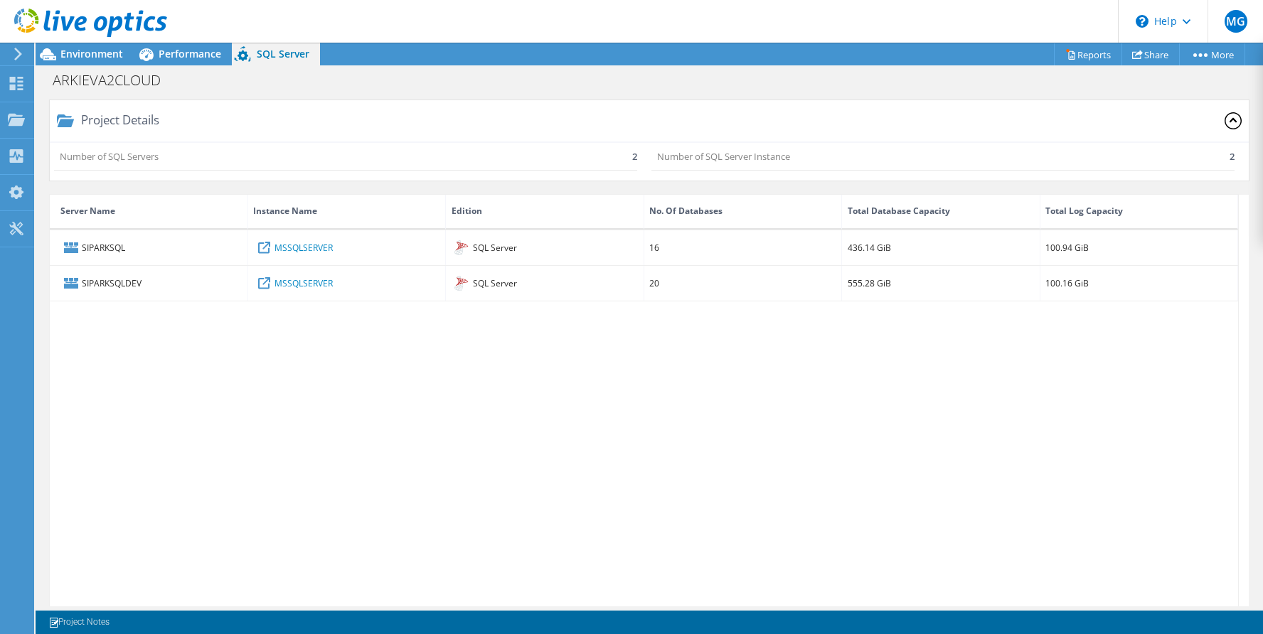
click at [227, 391] on div "SIPARKSQL MSSQLSERVER SQL Server 16 436.14 GiB 100.94 GiB SIPARKSQLDEV MSSQLSER…" at bounding box center [644, 433] width 1188 height 407
click at [181, 54] on span "Performance" at bounding box center [190, 54] width 63 height 14
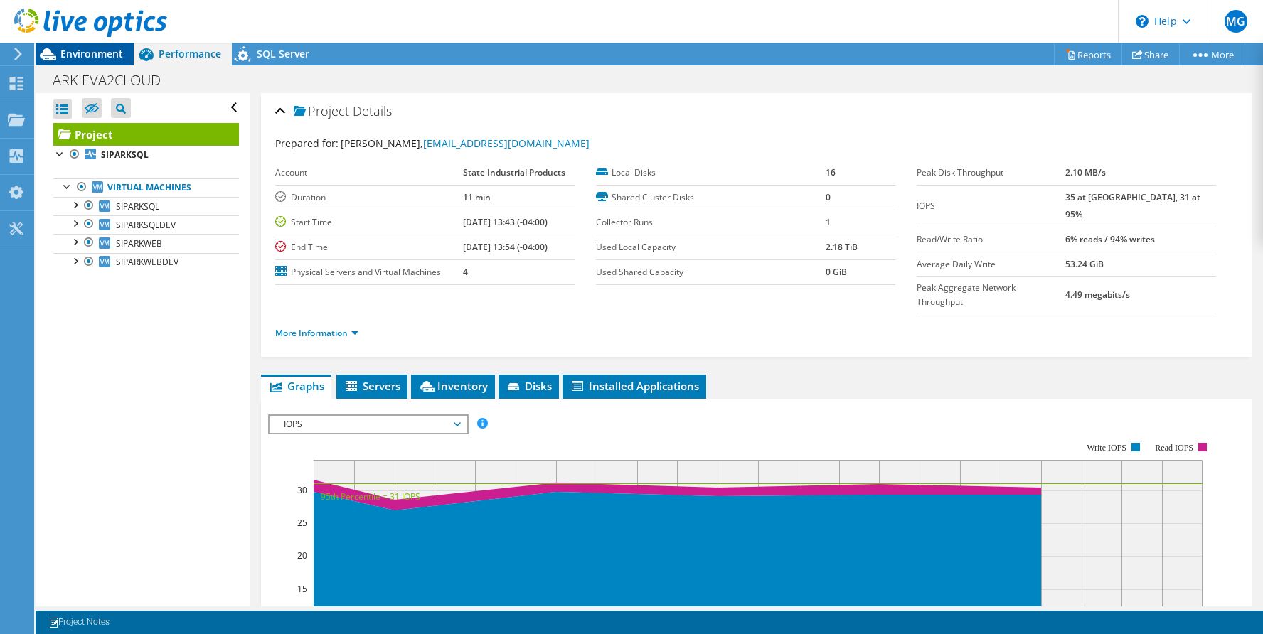
click at [109, 53] on span "Environment" at bounding box center [91, 54] width 63 height 14
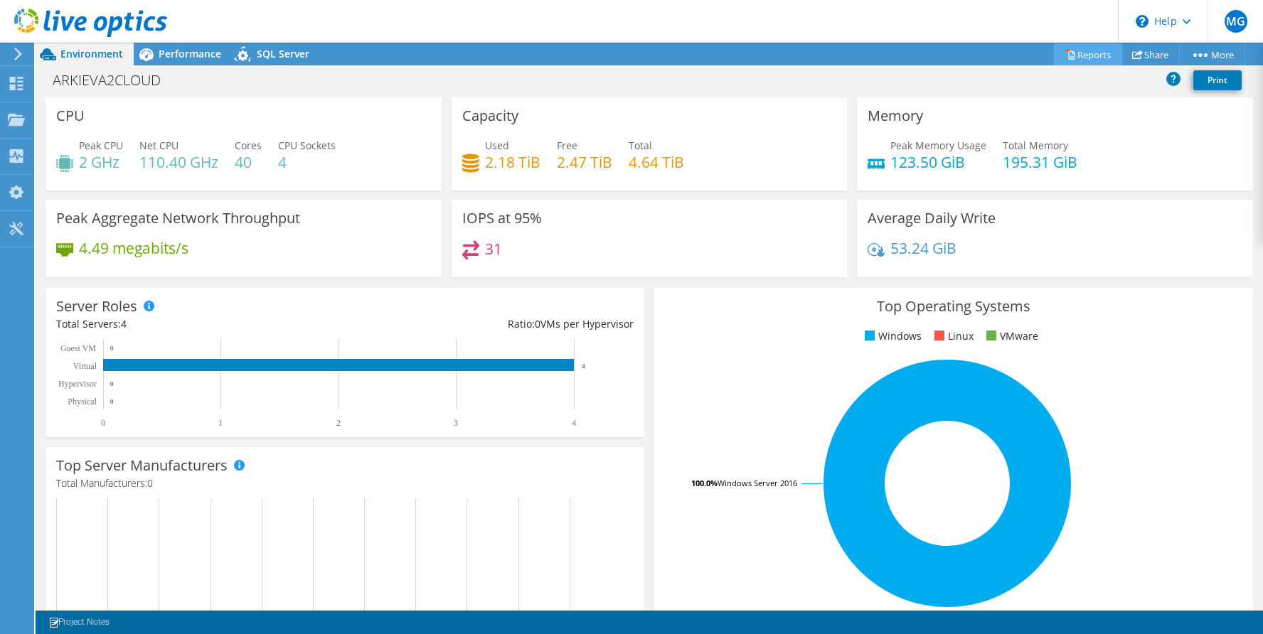
click at [1085, 55] on link "Reports" at bounding box center [1088, 54] width 68 height 22
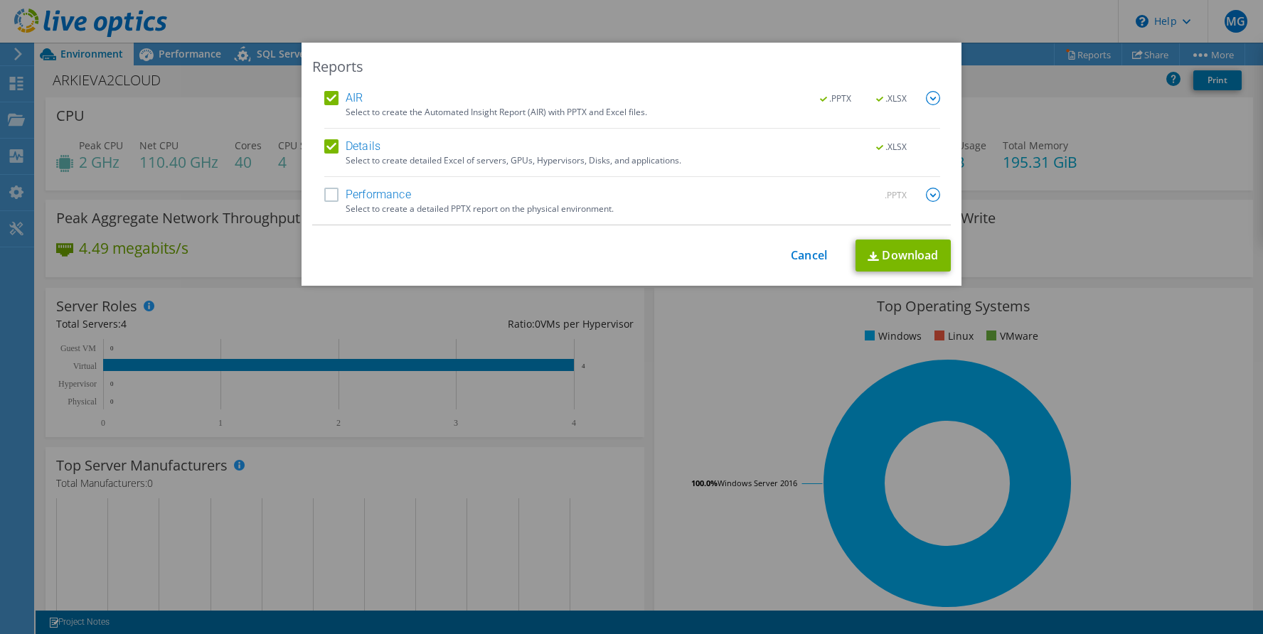
click at [1140, 467] on div "Reports AIR .PPTX .XLSX Select to create the Automated Insight Report (AIR) wit…" at bounding box center [631, 317] width 1263 height 549
